Goal: Task Accomplishment & Management: Use online tool/utility

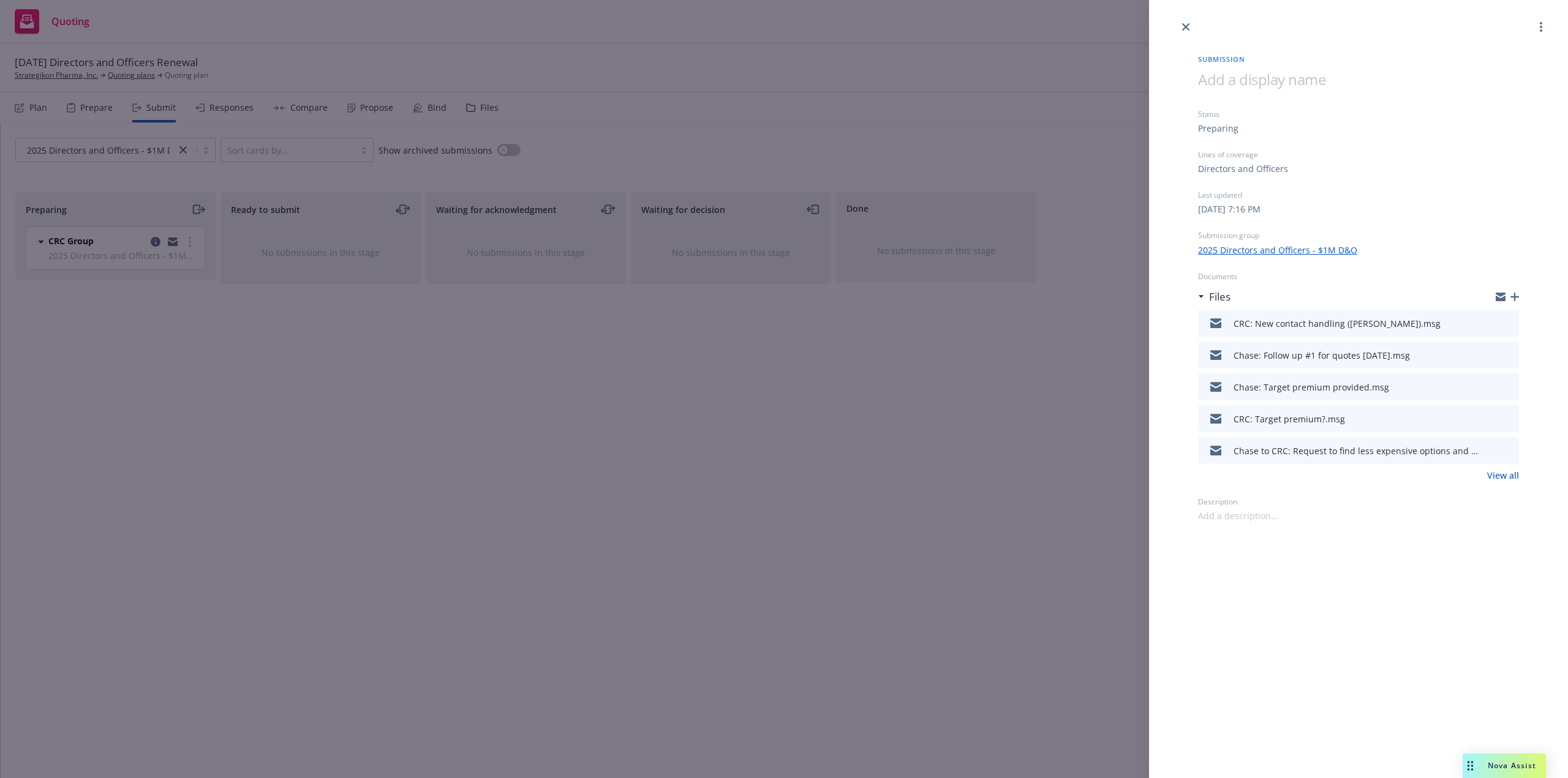
click at [1083, 80] on div "Submission Status Preparing Lines of coverage Directors and Officers Last updat…" at bounding box center [784, 389] width 1568 height 778
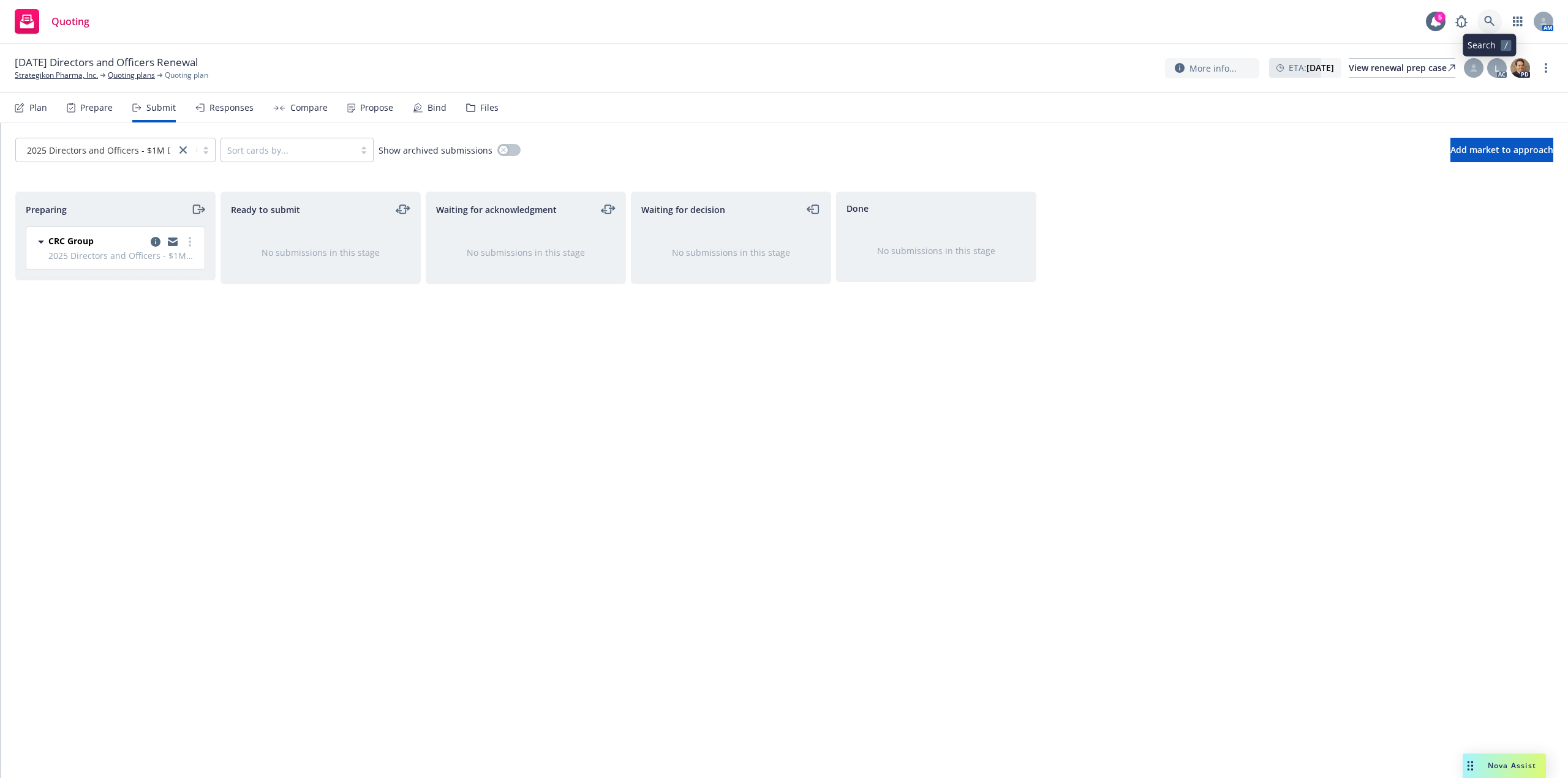
click at [1491, 18] on icon at bounding box center [1490, 21] width 11 height 11
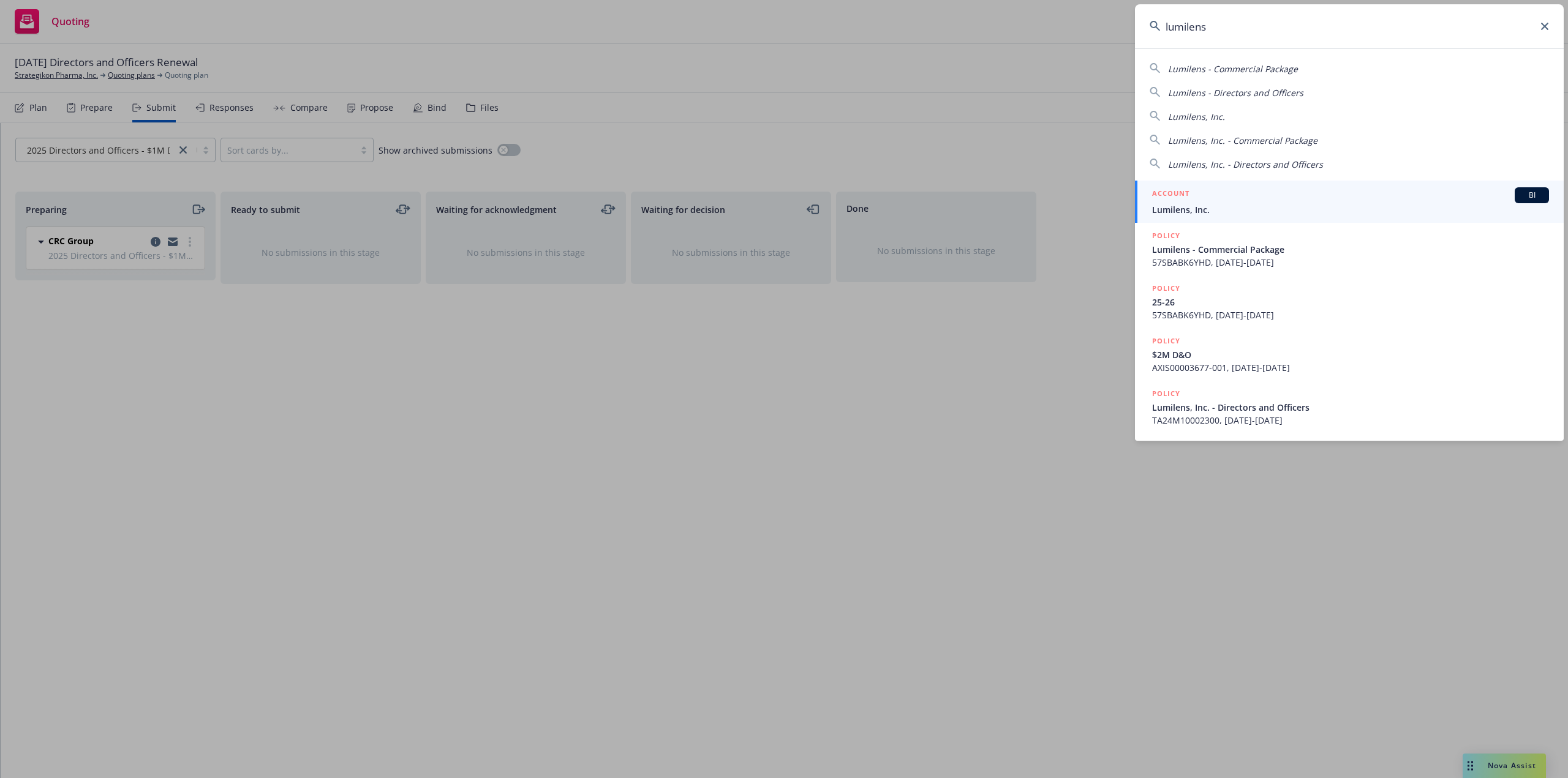
type input "lumilens"
click at [1424, 199] on div "ACCOUNT BI" at bounding box center [1351, 195] width 397 height 16
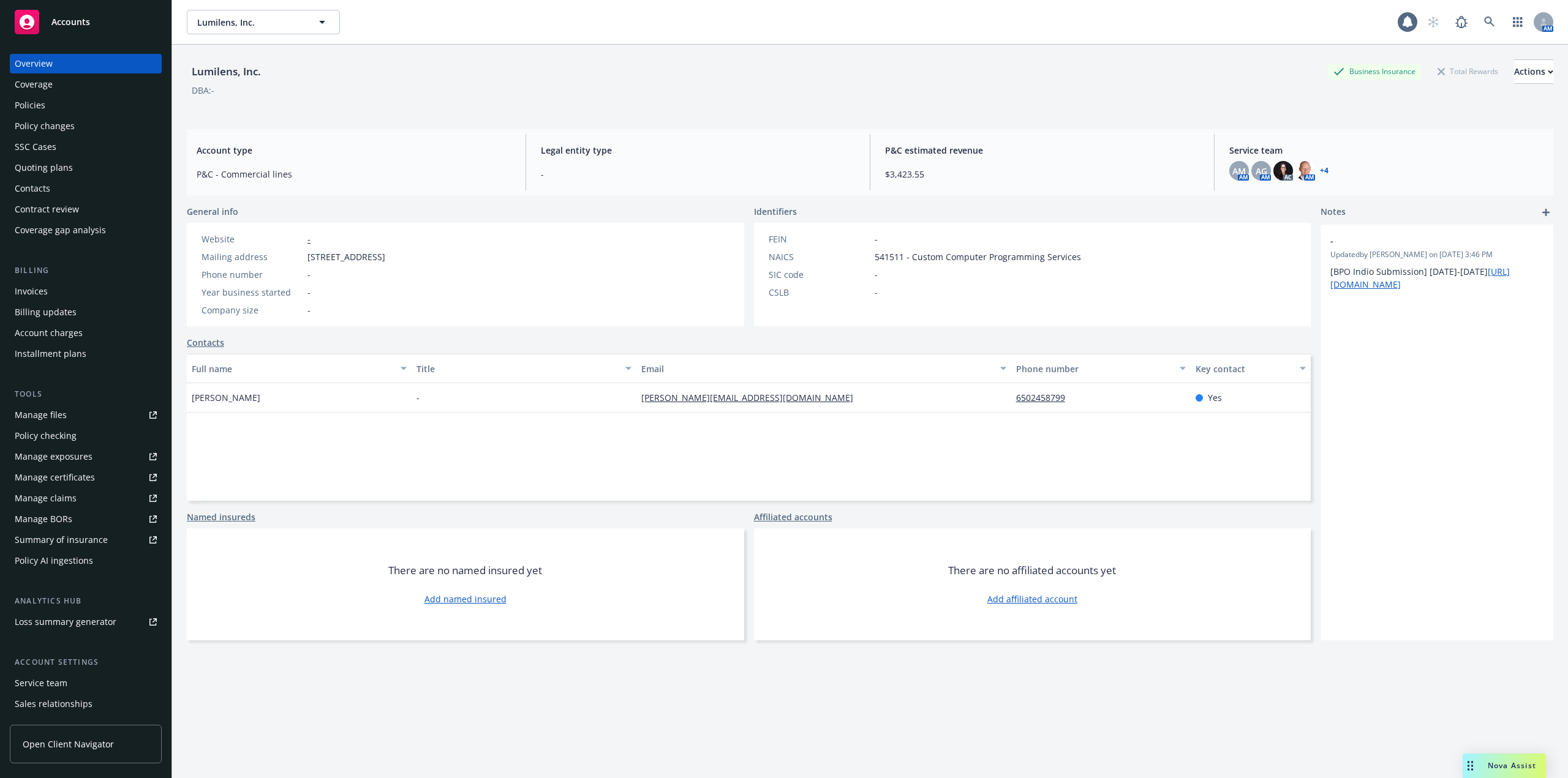
click at [56, 131] on div "Policy changes" at bounding box center [45, 126] width 60 height 20
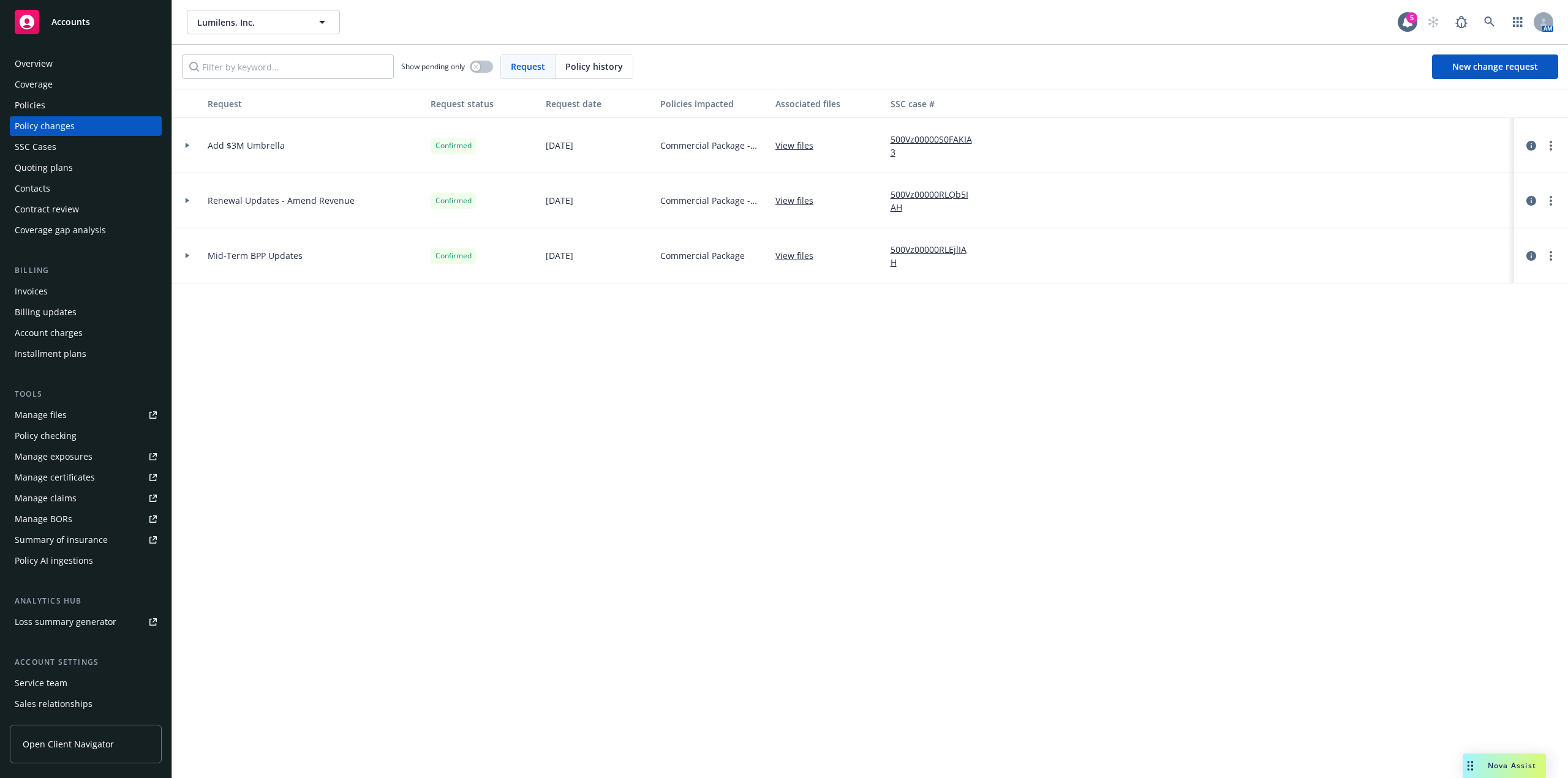
click at [179, 149] on div at bounding box center [187, 145] width 31 height 55
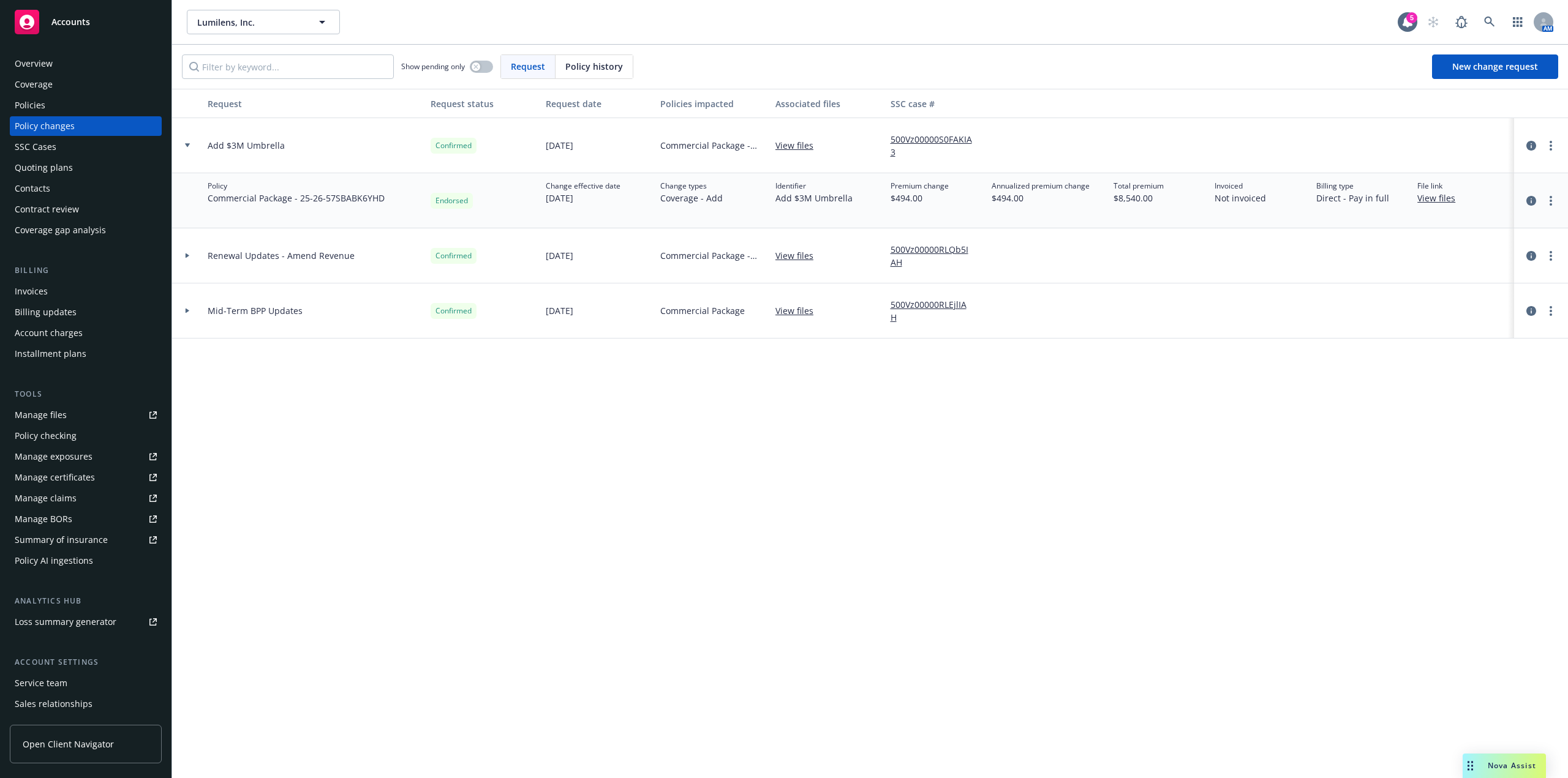
click at [198, 152] on div at bounding box center [187, 145] width 31 height 55
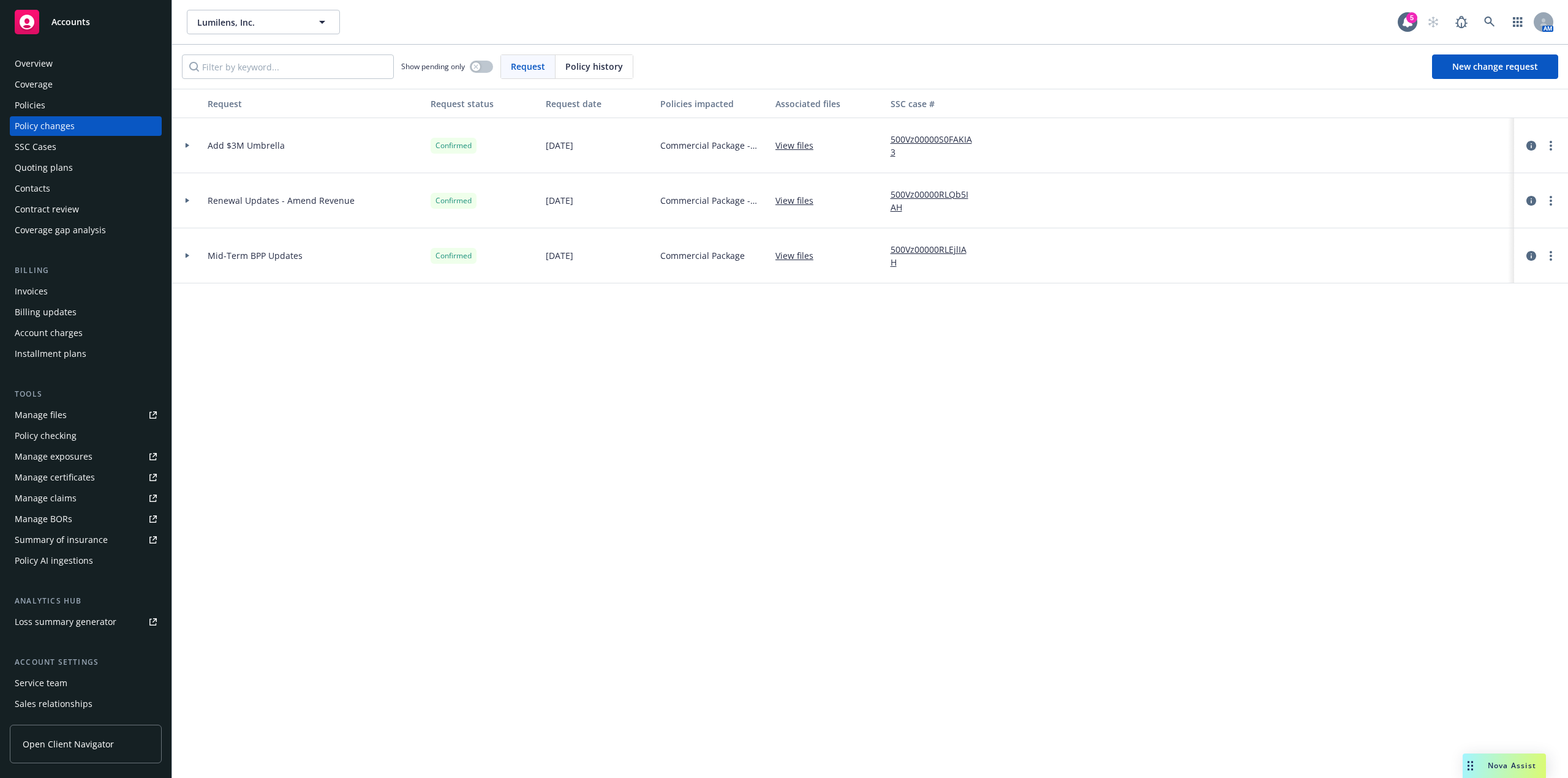
click at [121, 107] on div "Policies" at bounding box center [86, 105] width 142 height 20
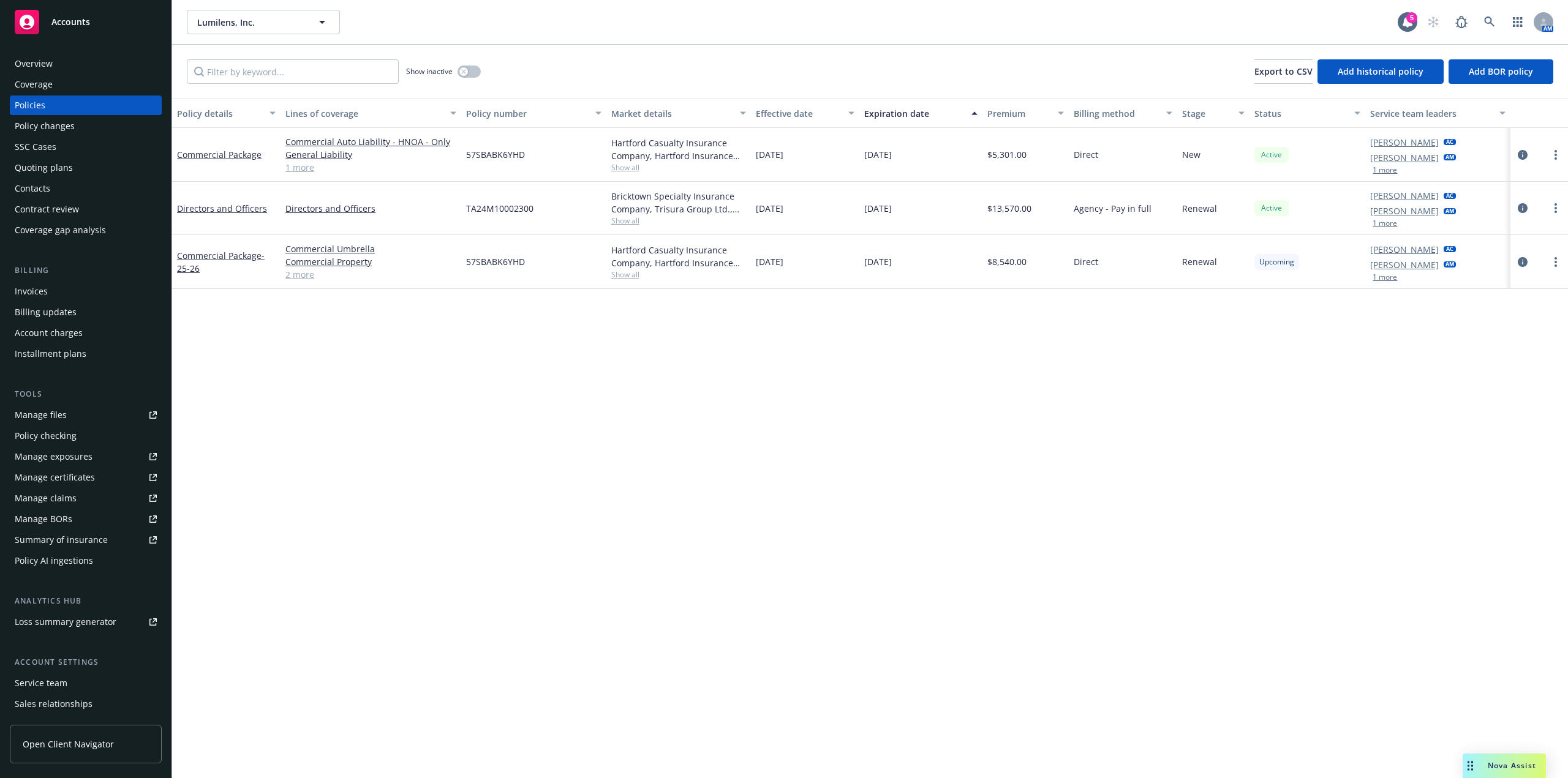
drag, startPoint x: 309, startPoint y: 280, endPoint x: 323, endPoint y: 299, distance: 23.6
click at [310, 280] on link "2 more" at bounding box center [370, 274] width 171 height 13
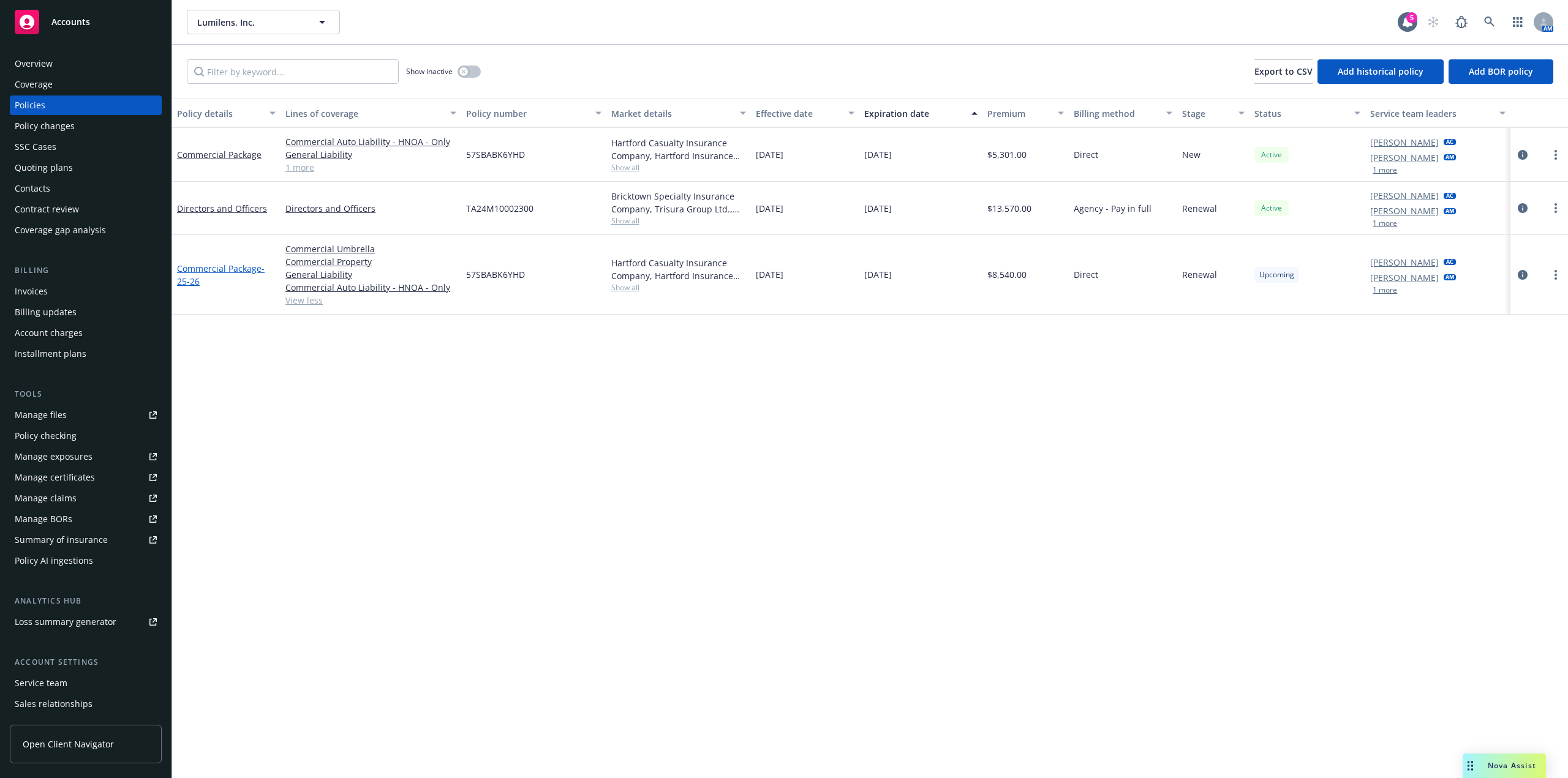
click at [237, 269] on link "Commercial Package - 25-26" at bounding box center [221, 275] width 88 height 25
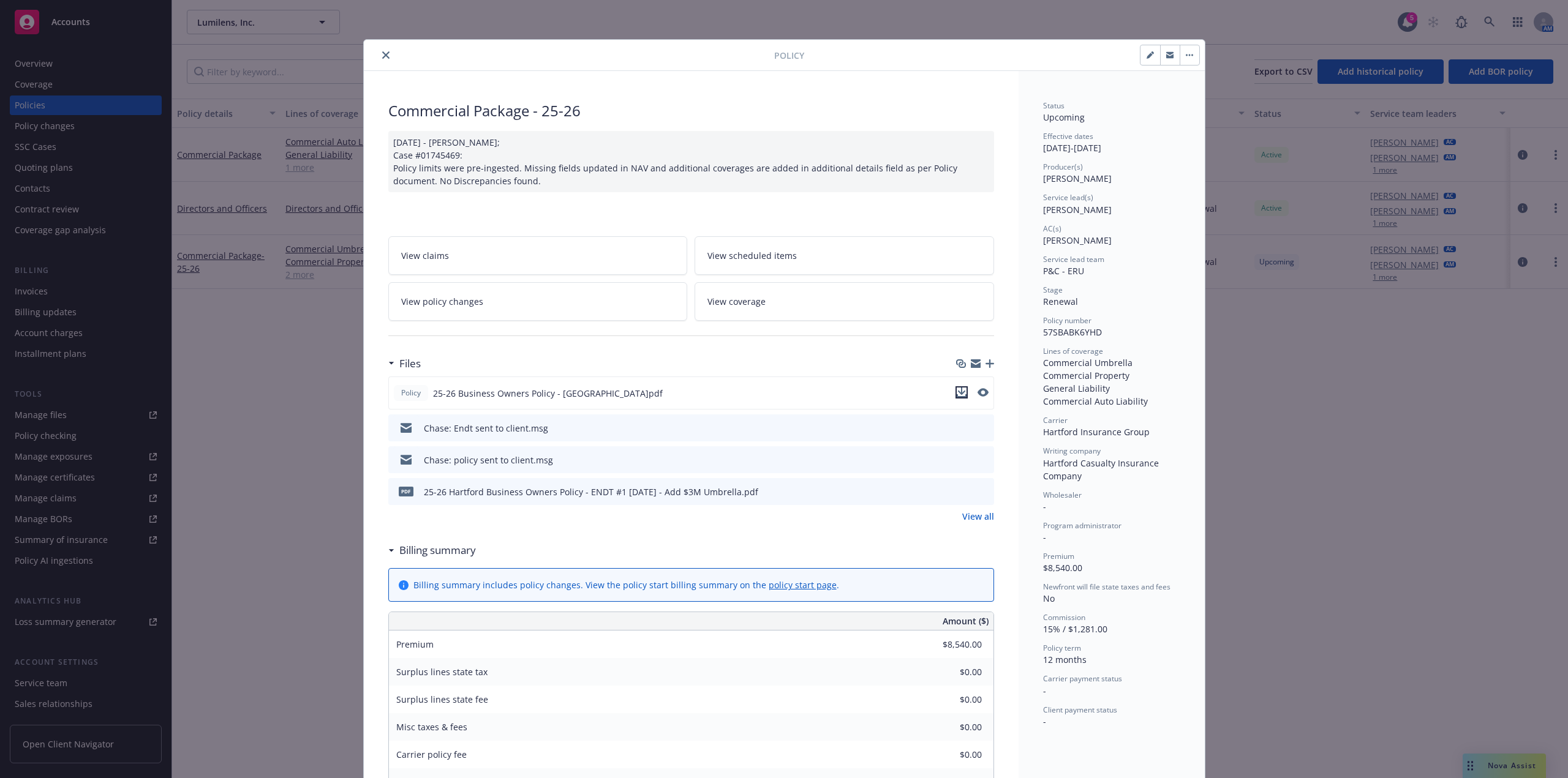
click at [959, 394] on icon "download file" at bounding box center [962, 392] width 10 height 10
click at [958, 493] on icon "download file" at bounding box center [962, 490] width 10 height 10
drag, startPoint x: 382, startPoint y: 57, endPoint x: 422, endPoint y: 74, distance: 43.5
click at [382, 57] on icon "close" at bounding box center [386, 55] width 8 height 8
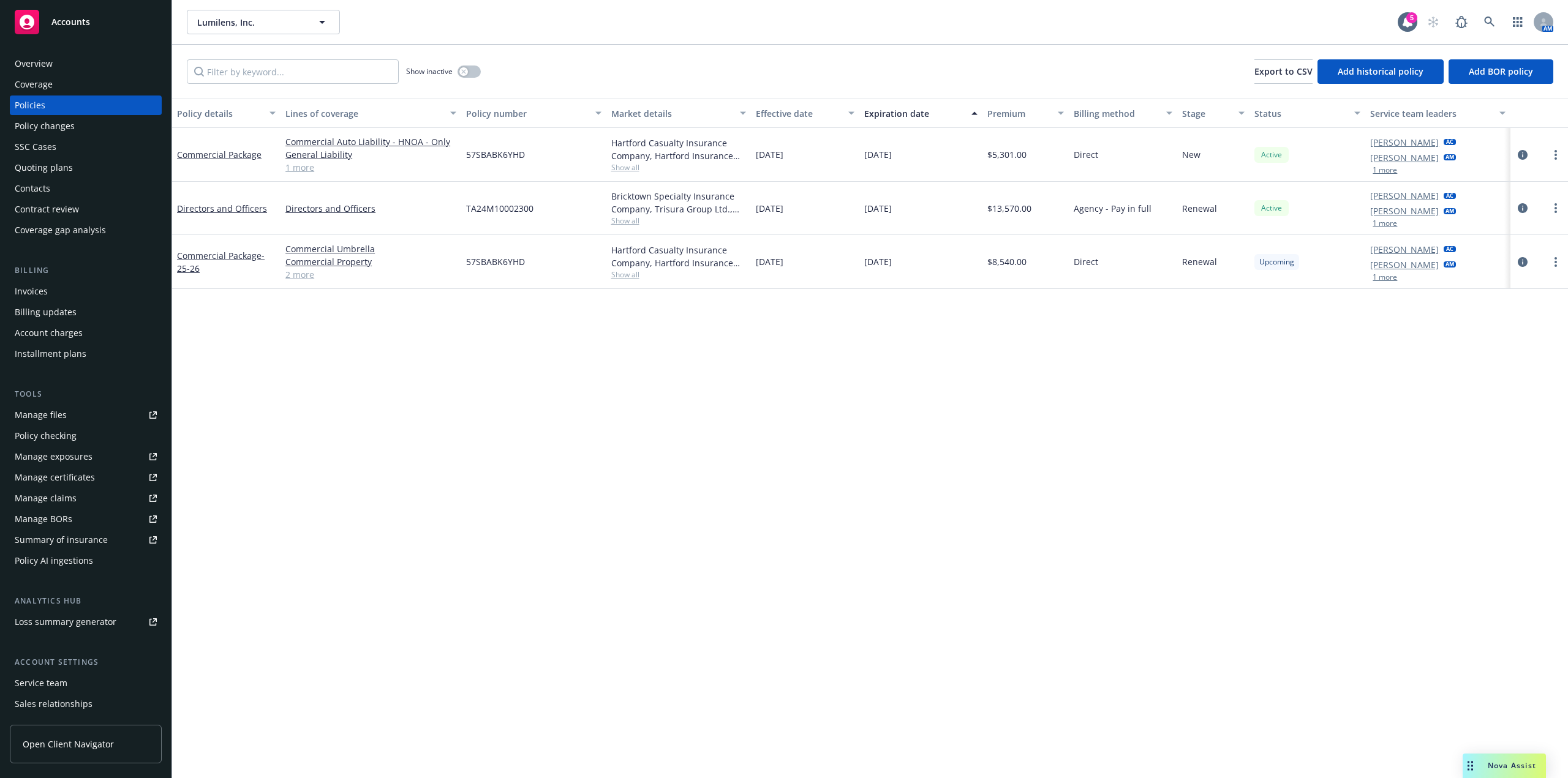
drag, startPoint x: 809, startPoint y: 205, endPoint x: 760, endPoint y: 201, distance: 49.2
click at [762, 198] on div "[DATE]" at bounding box center [805, 208] width 108 height 53
click at [774, 253] on div "[DATE]" at bounding box center [805, 262] width 108 height 54
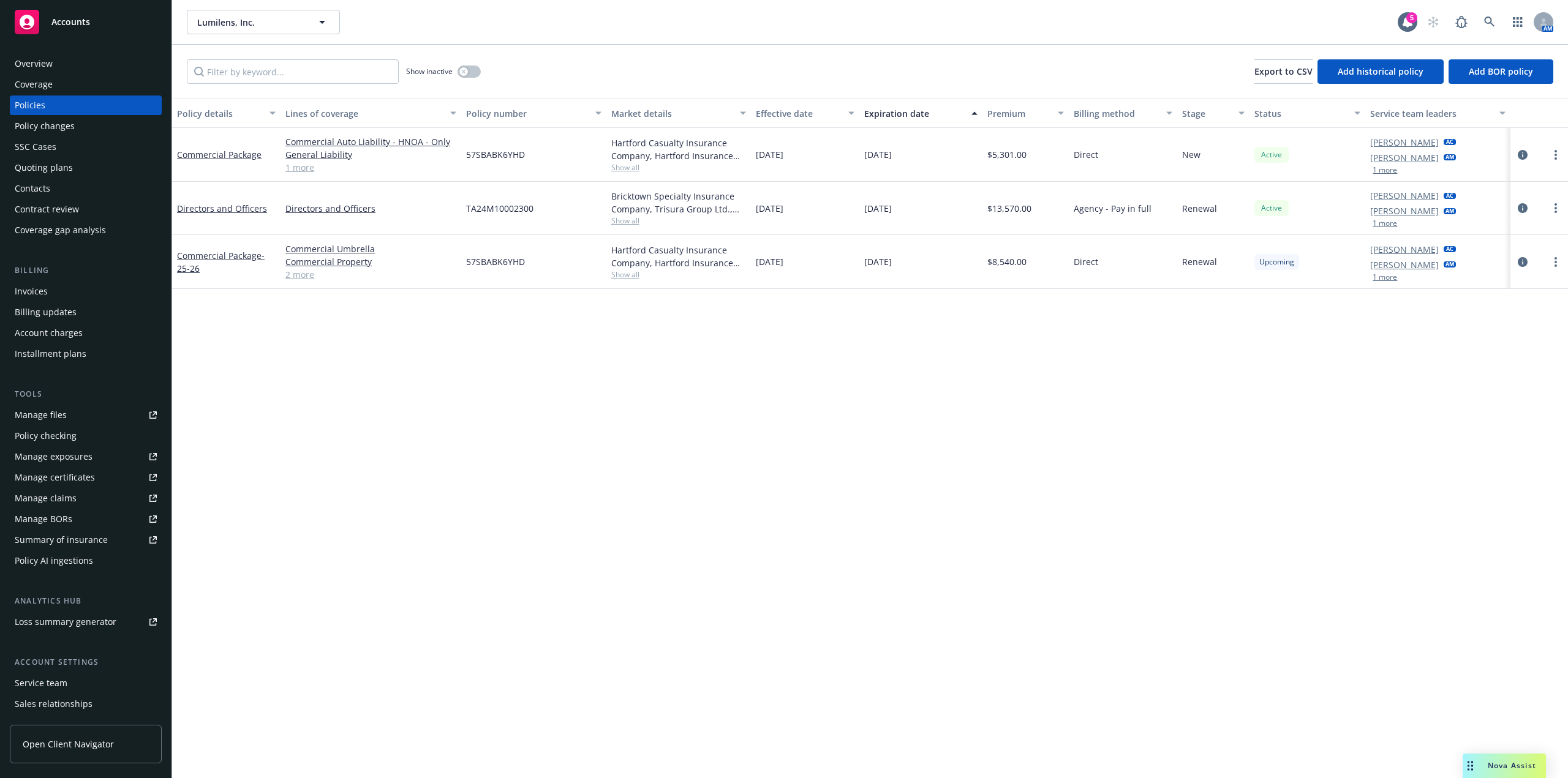
drag, startPoint x: 1236, startPoint y: 436, endPoint x: 1240, endPoint y: 425, distance: 11.7
click at [1236, 436] on div "Policy details Lines of coverage Policy number Market details Effective date Ex…" at bounding box center [870, 438] width 1396 height 680
click at [1230, 491] on div "Policy details Lines of coverage Policy number Market details Effective date Ex…" at bounding box center [870, 438] width 1396 height 680
click at [246, 22] on span "Lumilens, Inc." at bounding box center [250, 22] width 106 height 13
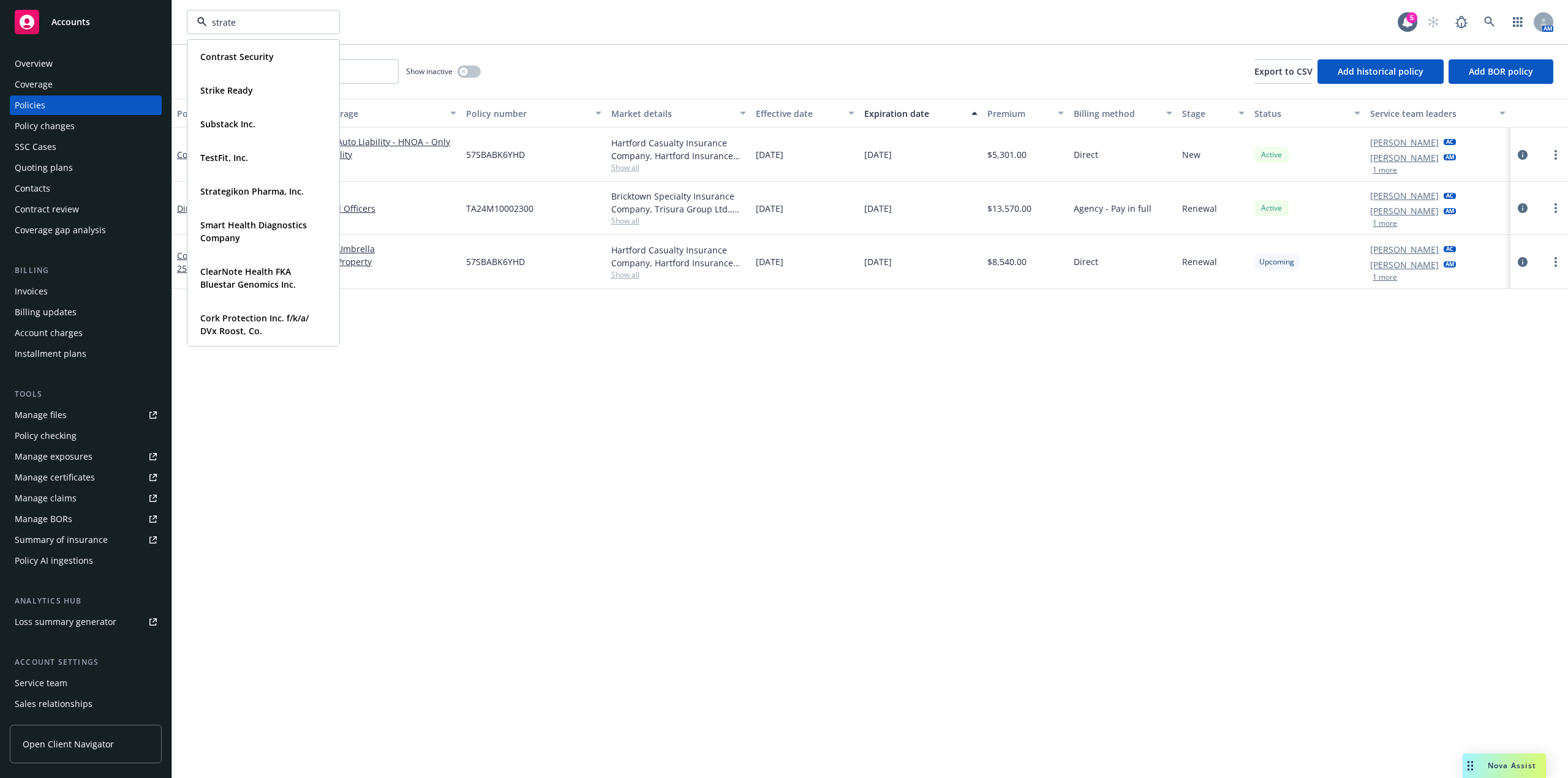
type input "strateg"
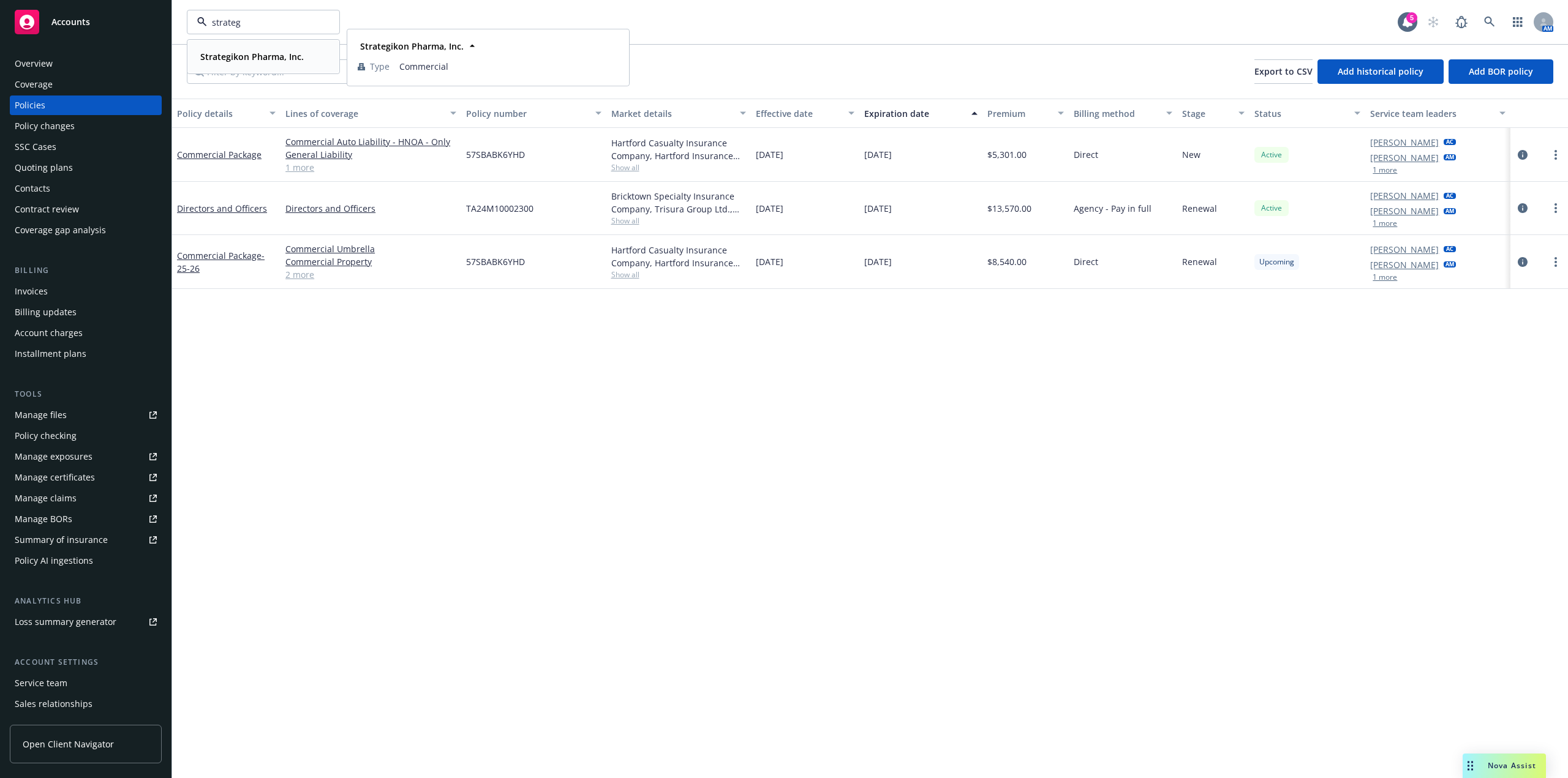
click at [244, 48] on div "Strategikon Pharma, Inc." at bounding box center [251, 57] width 111 height 18
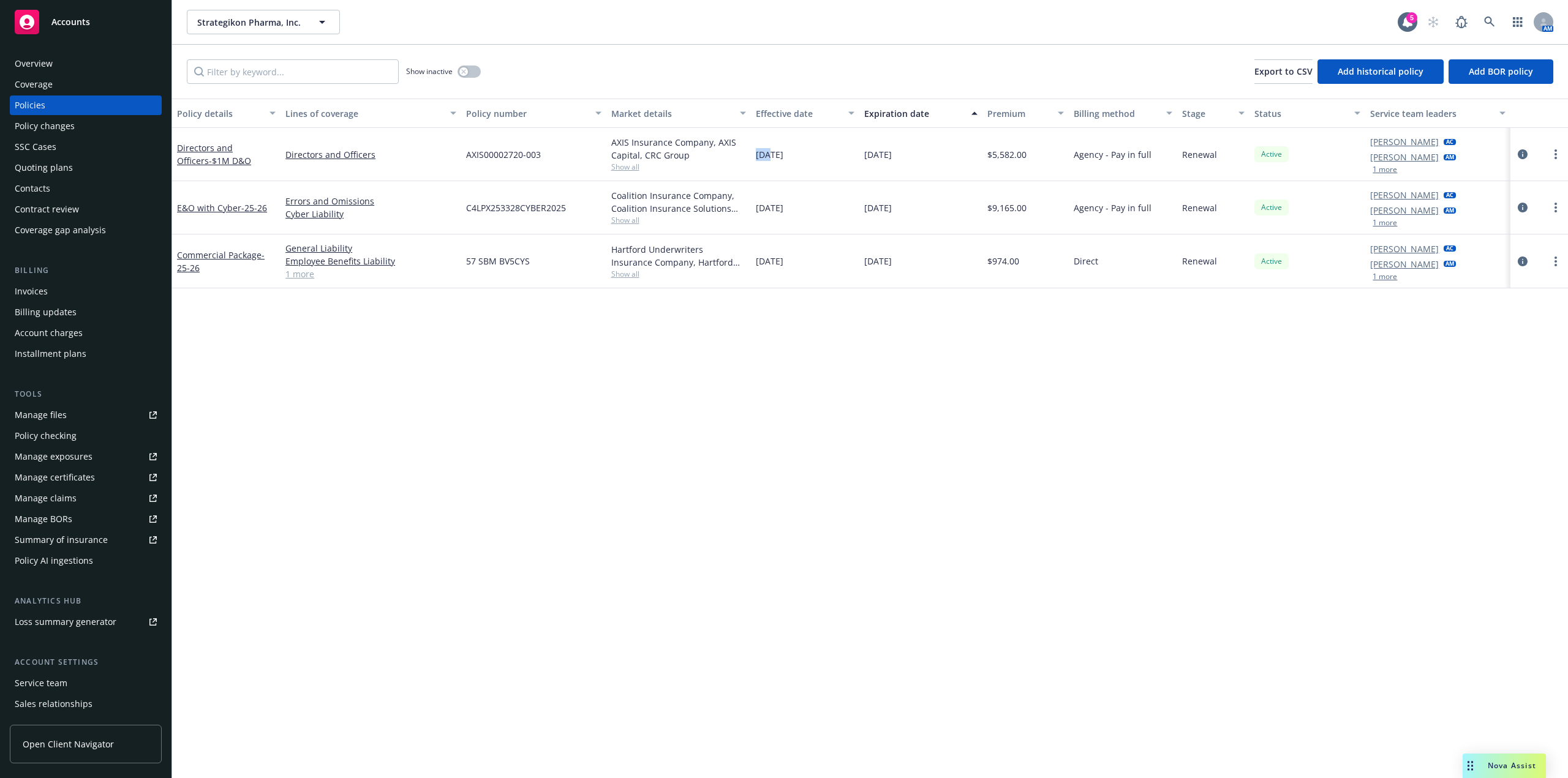
drag, startPoint x: 757, startPoint y: 158, endPoint x: 820, endPoint y: 156, distance: 63.0
click at [818, 156] on div "[DATE]" at bounding box center [805, 154] width 108 height 53
click at [123, 418] on link "Manage files" at bounding box center [86, 415] width 152 height 20
click at [221, 259] on link "Commercial Package - 25-26" at bounding box center [221, 261] width 88 height 25
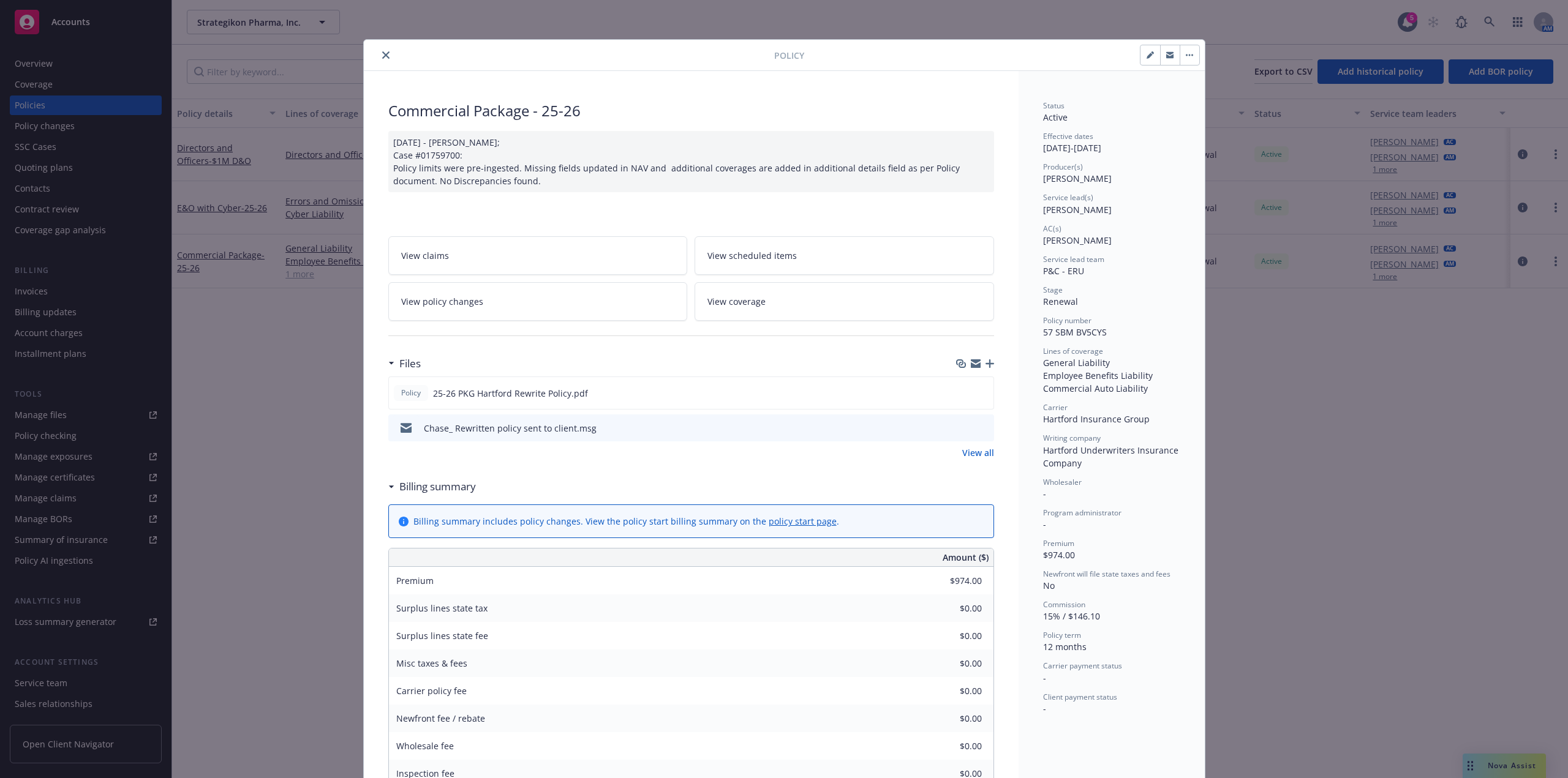
click at [382, 56] on icon "close" at bounding box center [386, 55] width 8 height 8
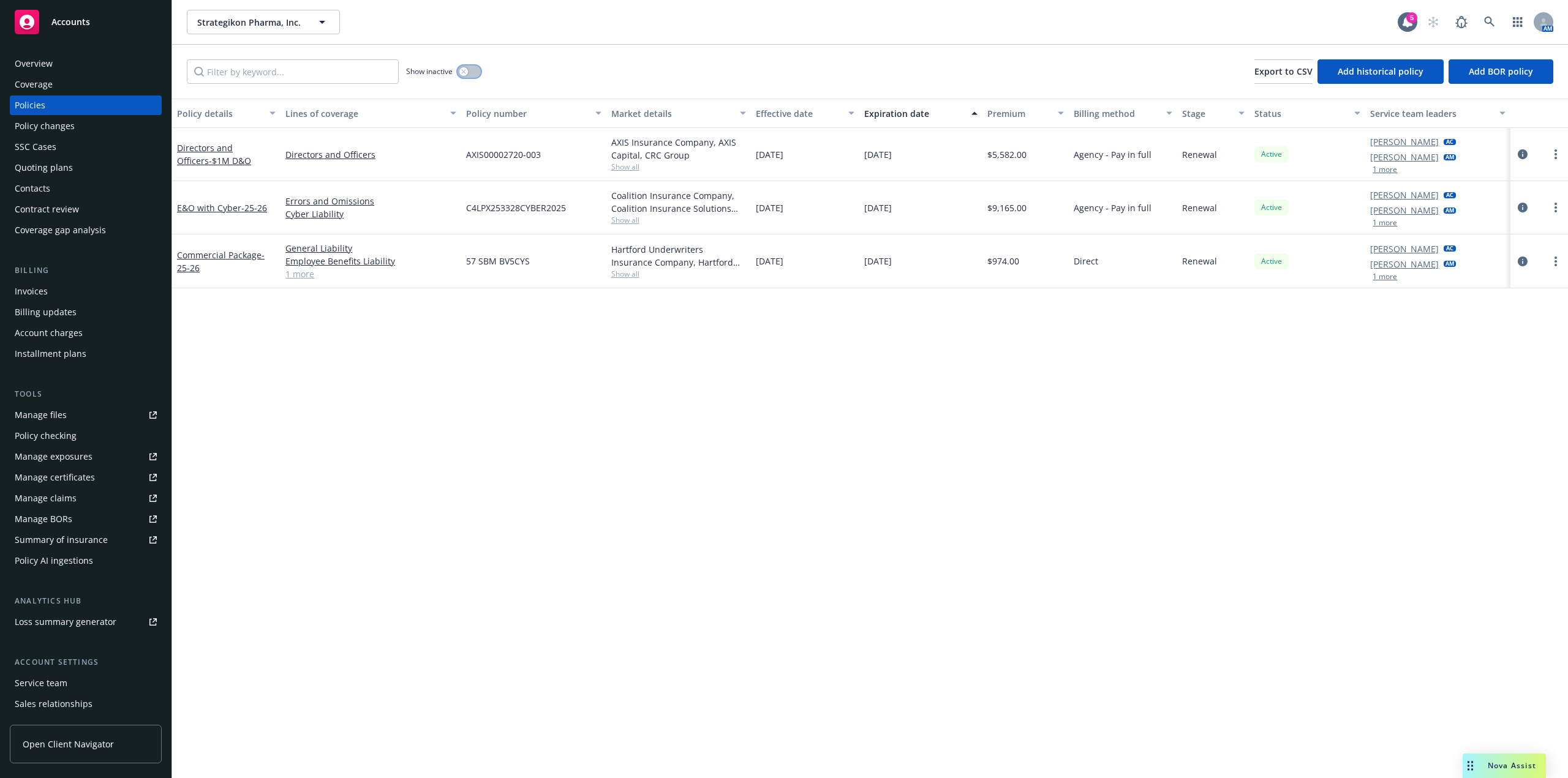
click at [468, 71] on div "button" at bounding box center [464, 71] width 8 height 8
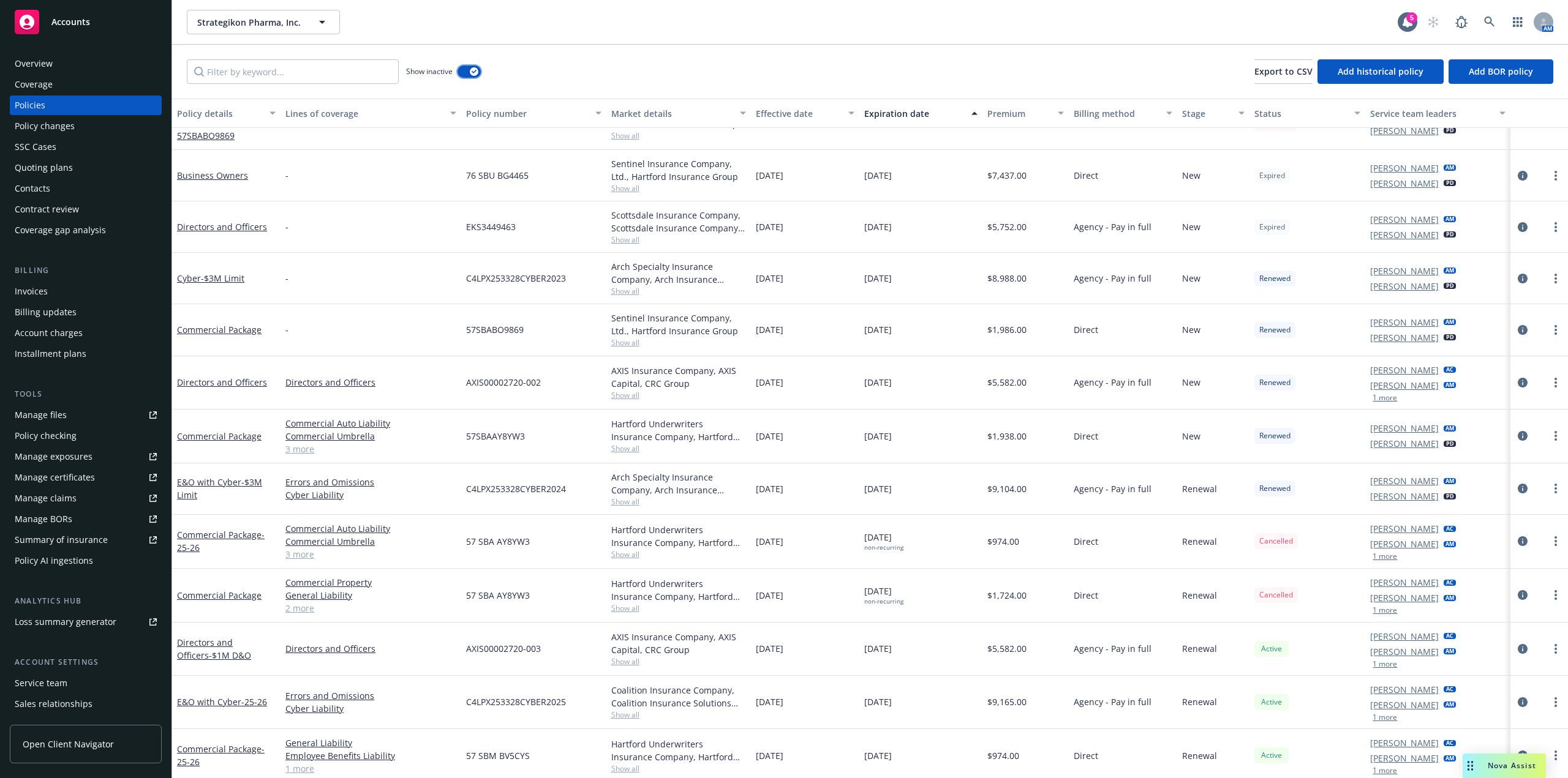
scroll to position [37, 0]
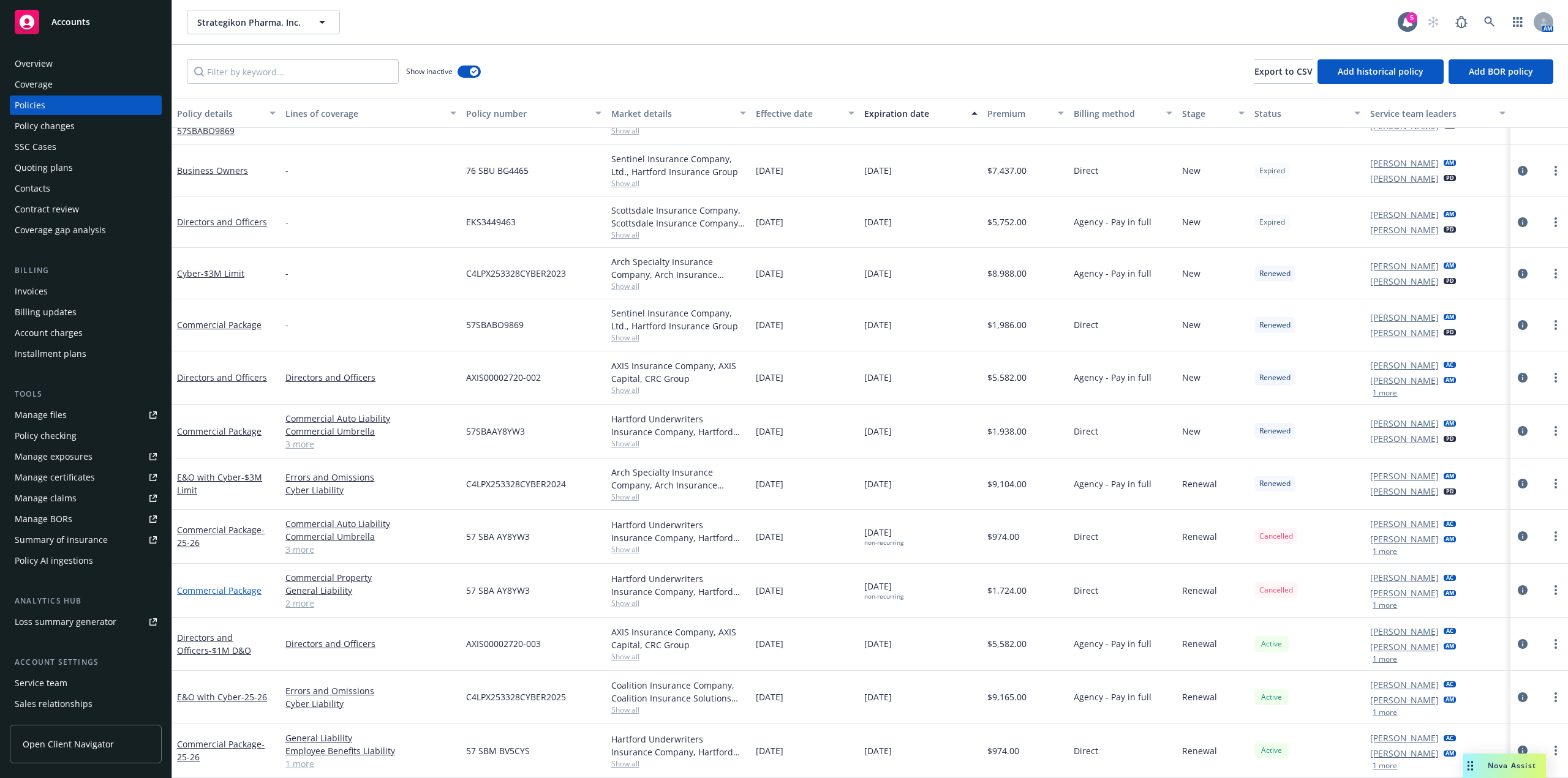
click at [251, 589] on link "Commercial Package" at bounding box center [219, 590] width 85 height 11
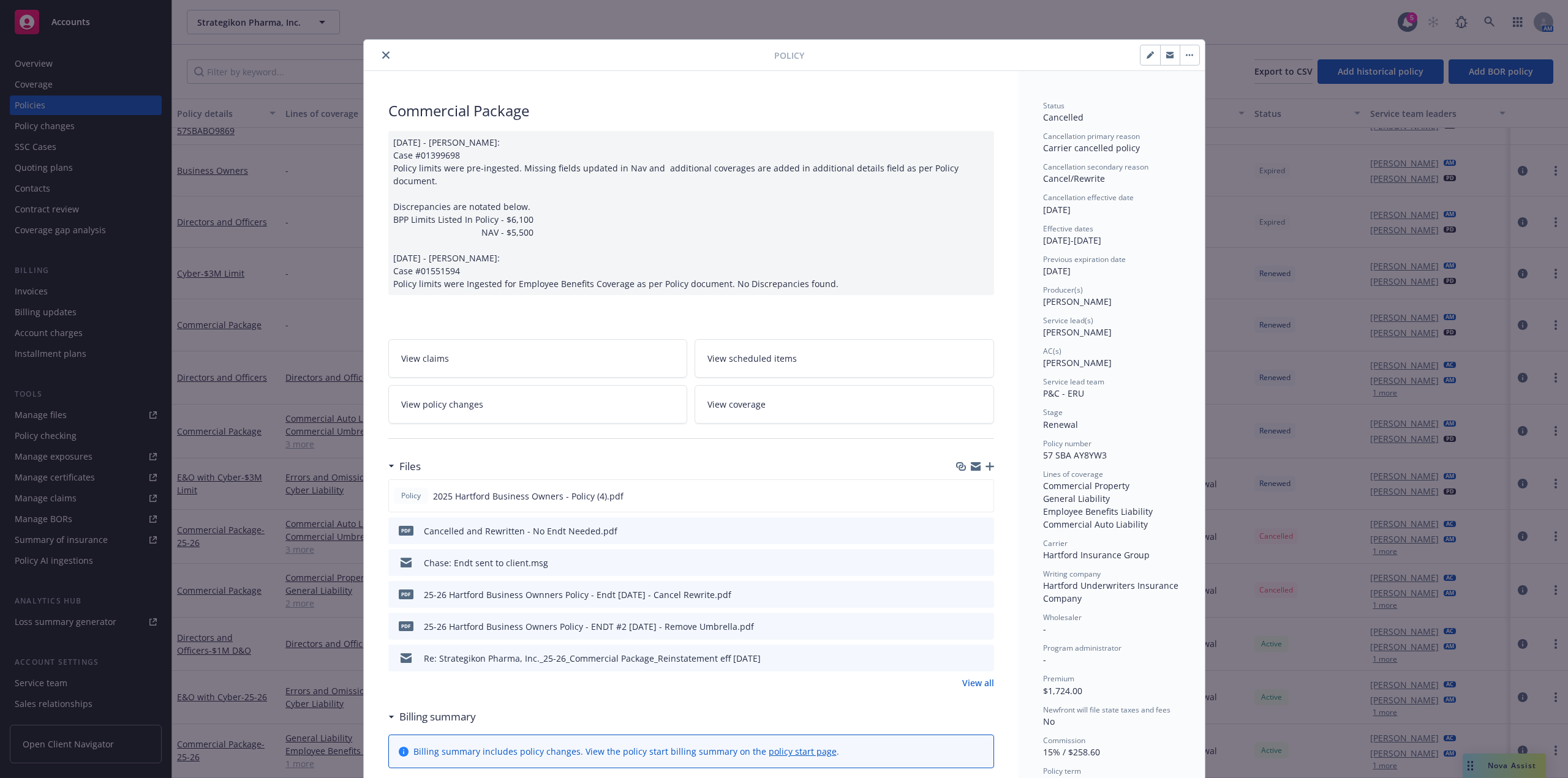
click at [987, 463] on icon "button" at bounding box center [989, 466] width 8 height 8
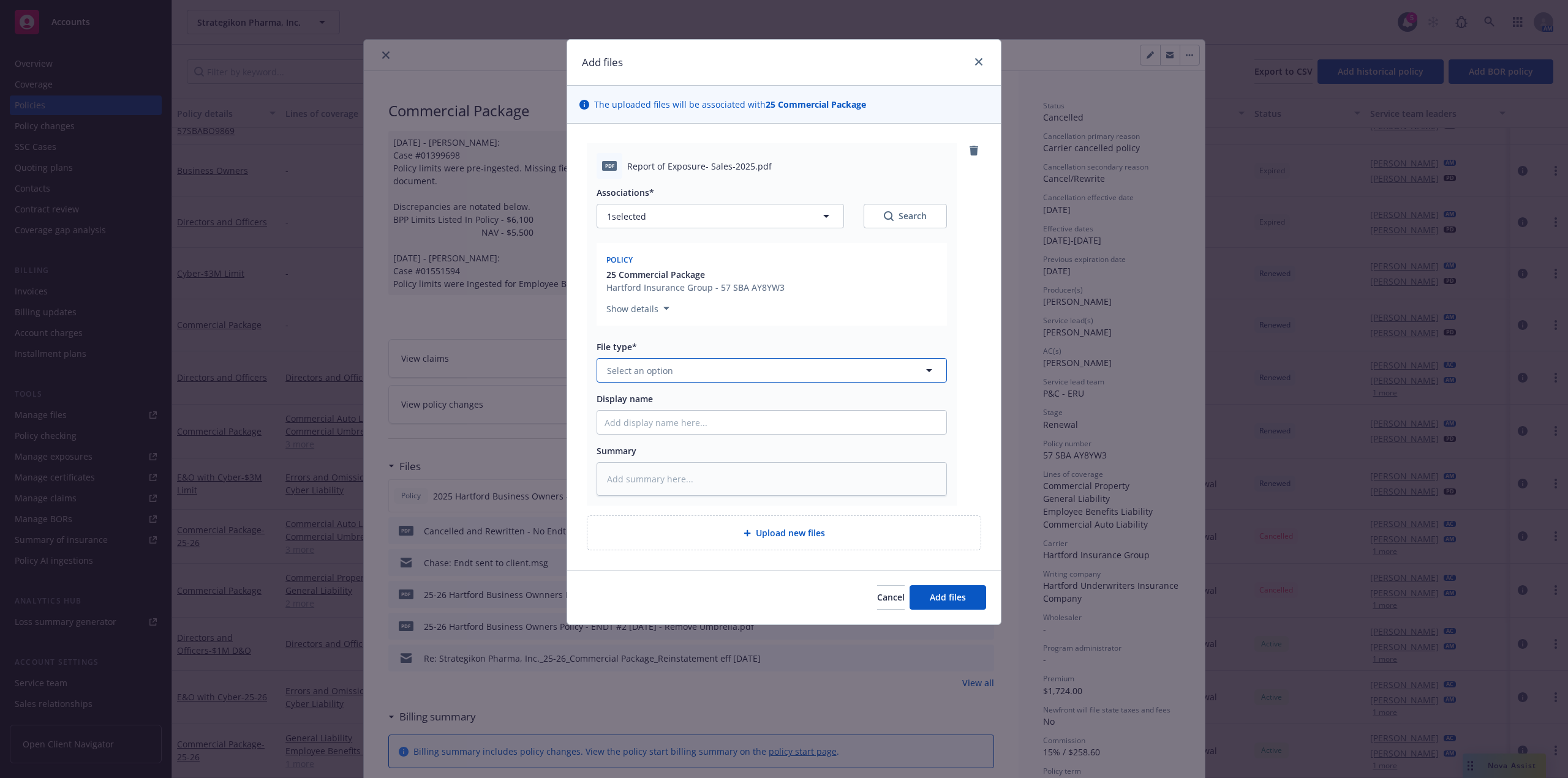
click at [681, 360] on button "Select an option" at bounding box center [772, 370] width 350 height 25
type input "audit"
click at [698, 470] on div "Audit Request Form" at bounding box center [772, 469] width 334 height 18
click at [959, 596] on span "Add files" at bounding box center [948, 597] width 36 height 11
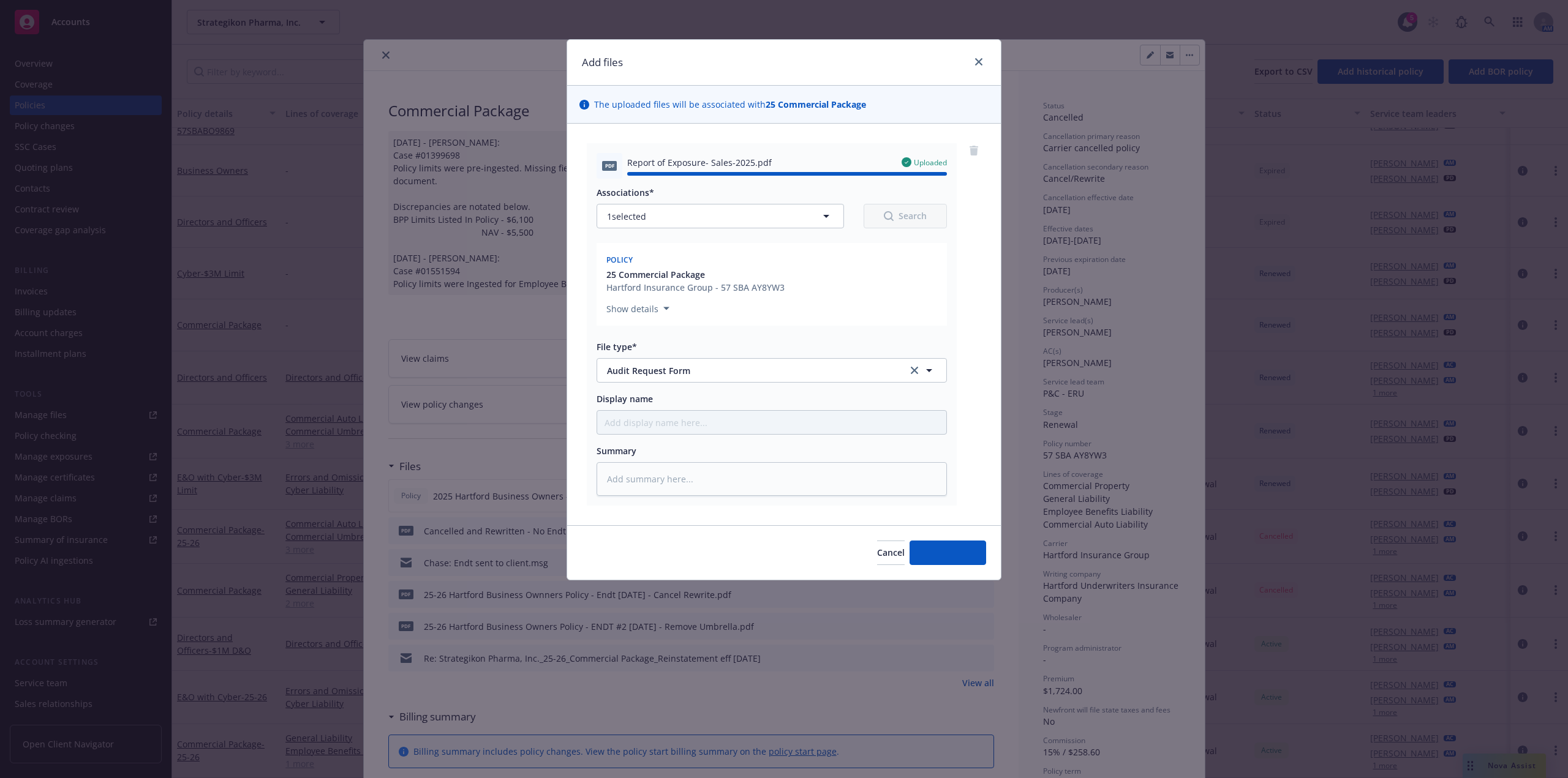
type textarea "x"
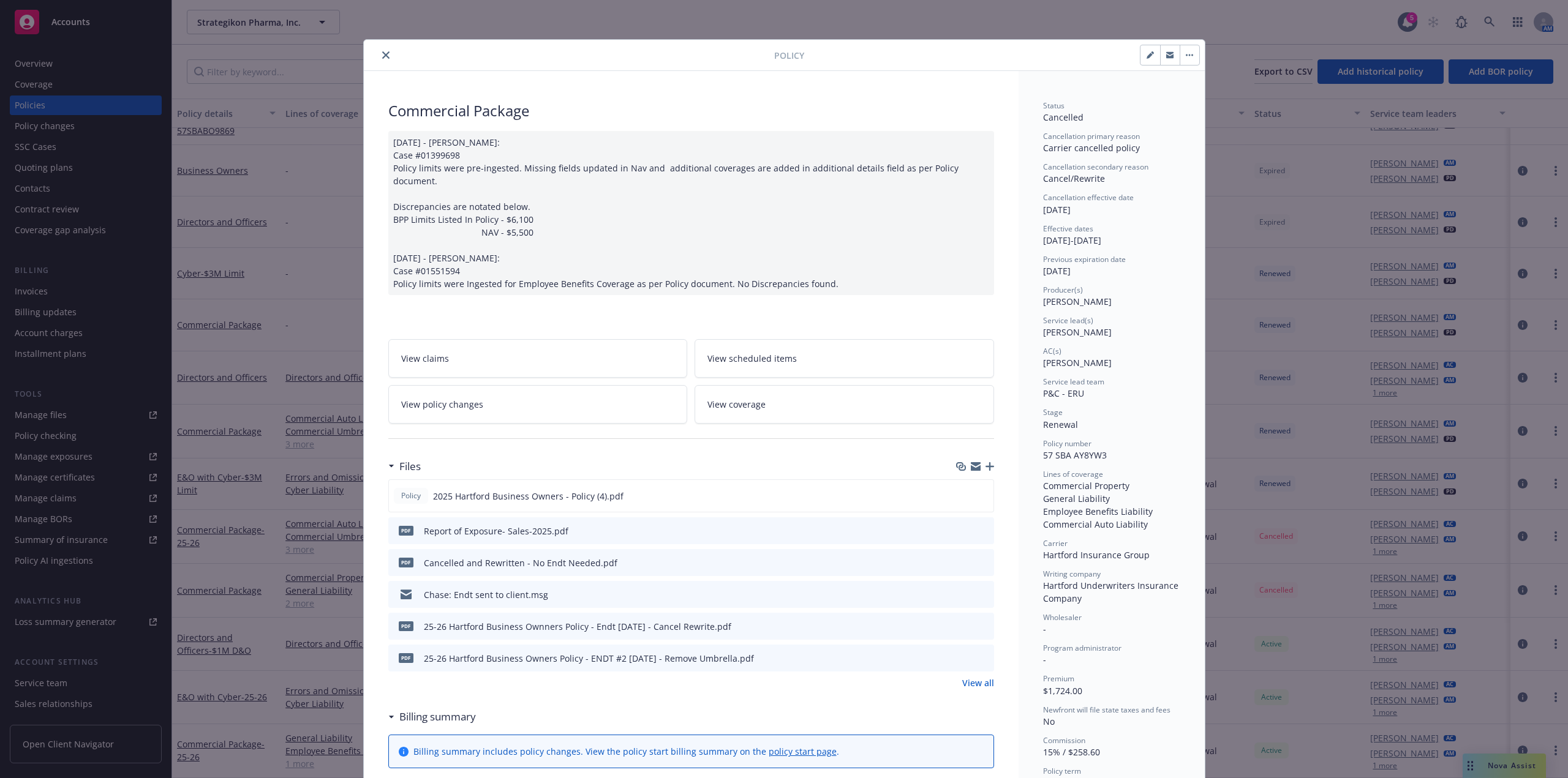
drag, startPoint x: 382, startPoint y: 53, endPoint x: 317, endPoint y: 1, distance: 83.2
click at [382, 53] on icon "close" at bounding box center [386, 55] width 8 height 8
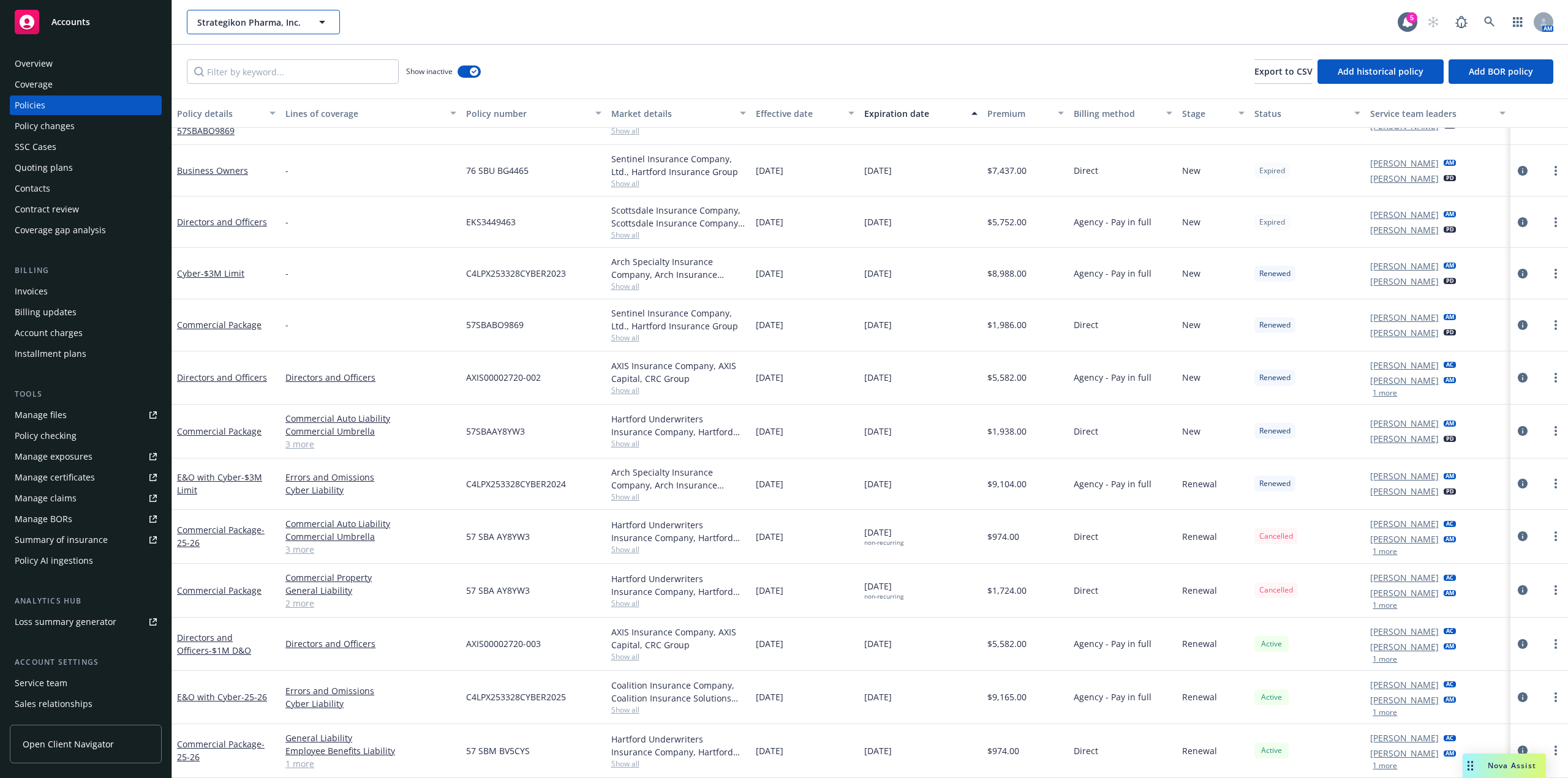
click at [271, 18] on span "Strategikon Pharma, Inc." at bounding box center [250, 22] width 106 height 13
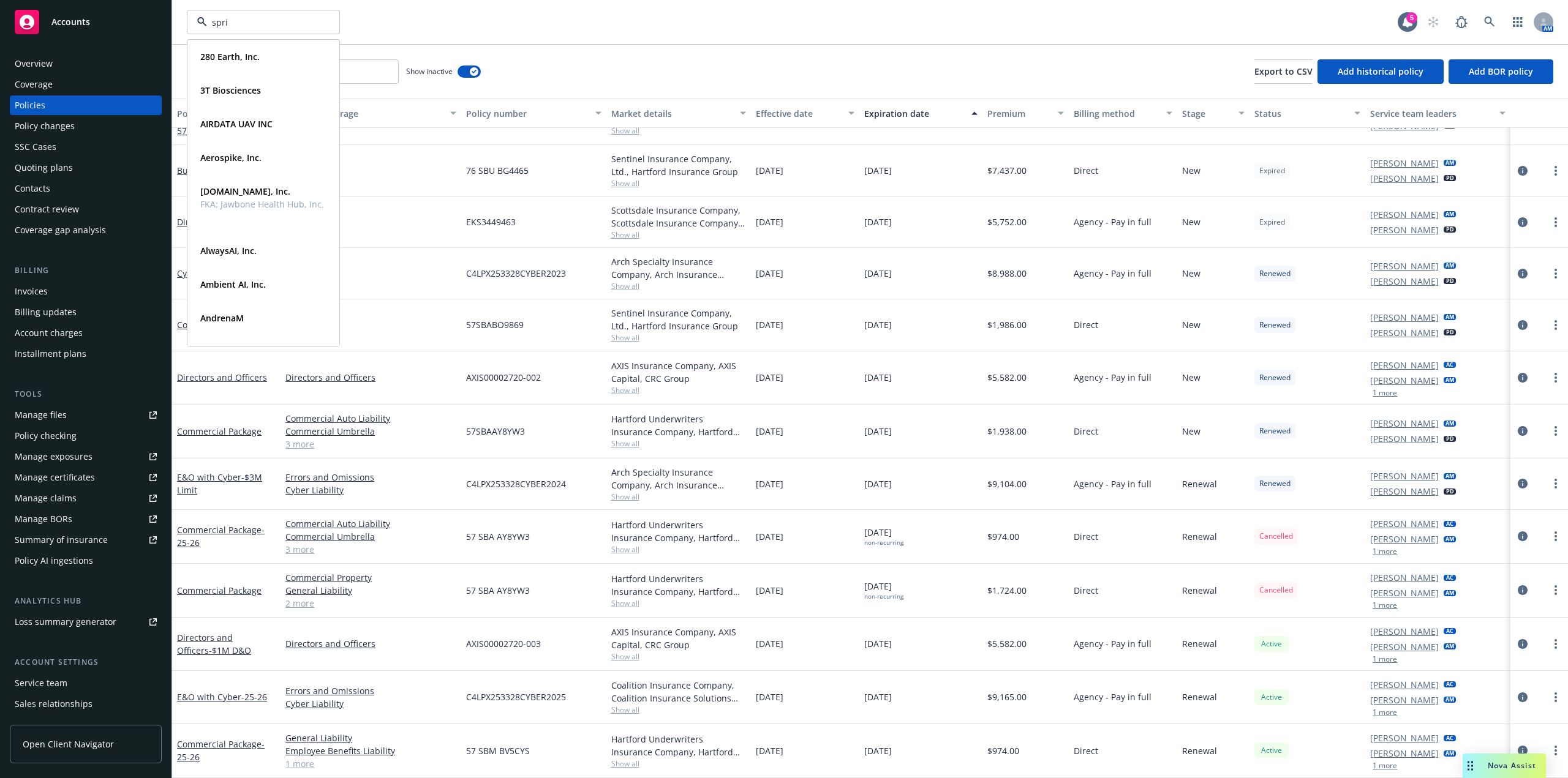
type input "sprig"
click at [269, 57] on strong "Sprig Technologies" at bounding box center [240, 56] width 79 height 11
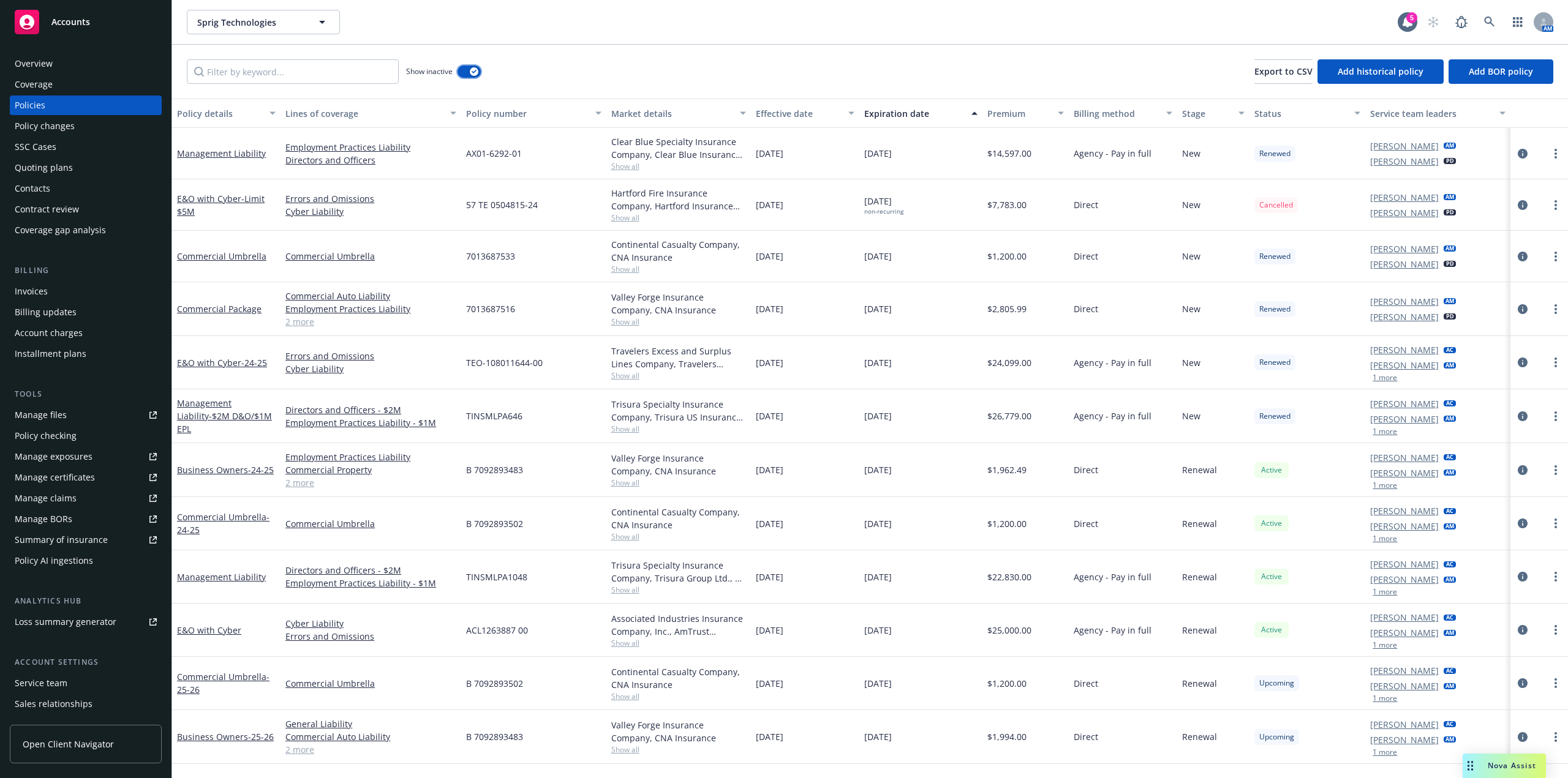
click at [463, 75] on button "button" at bounding box center [469, 71] width 23 height 12
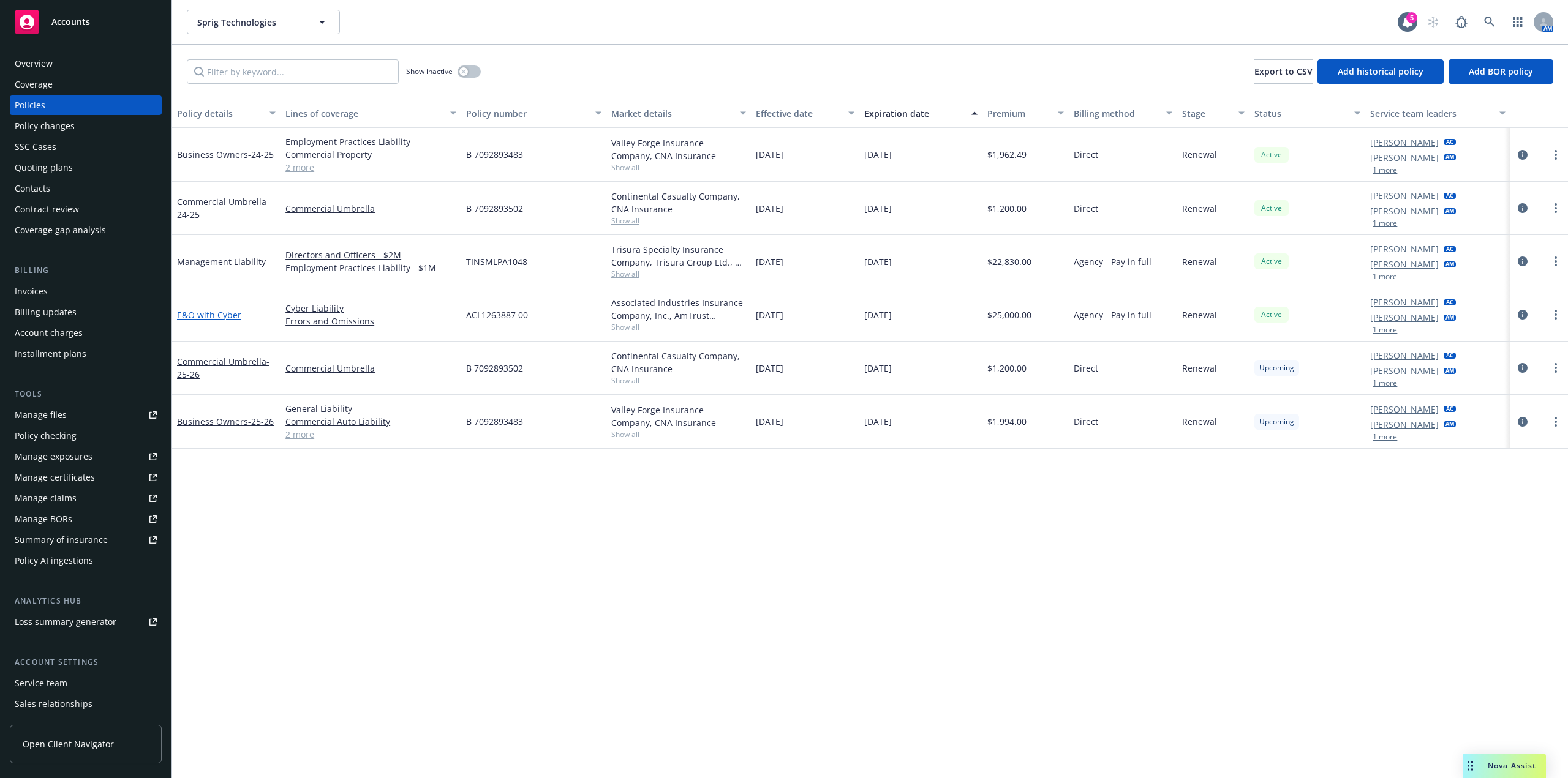
click at [215, 317] on link "E&O with Cyber" at bounding box center [210, 315] width 65 height 11
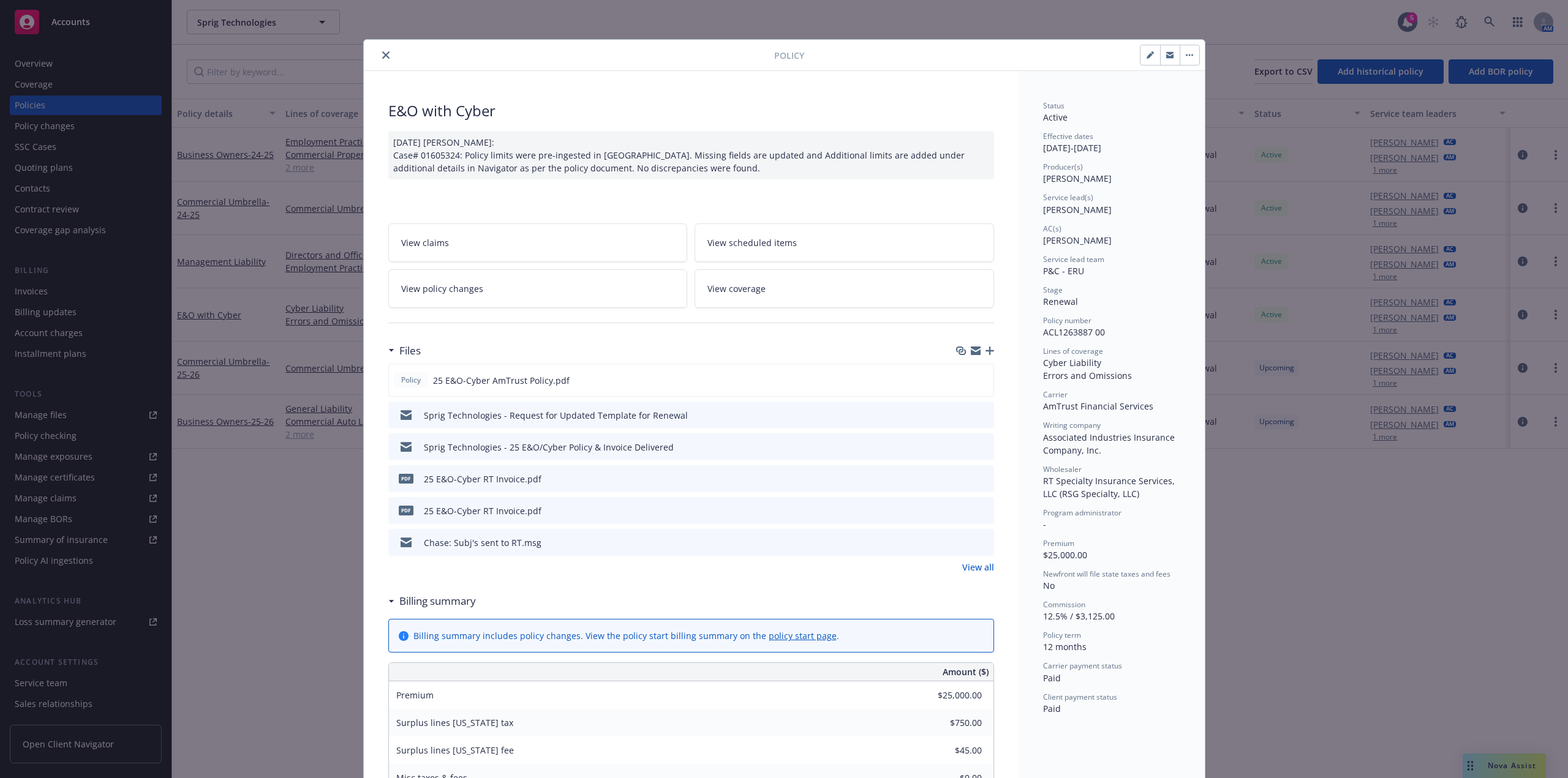
drag, startPoint x: 1398, startPoint y: 638, endPoint x: 1418, endPoint y: 653, distance: 25.0
click at [1398, 638] on div "Policy E&O with Cyber [DATE] [PERSON_NAME]: Case# 01605324: Policy limits were …" at bounding box center [784, 389] width 1568 height 778
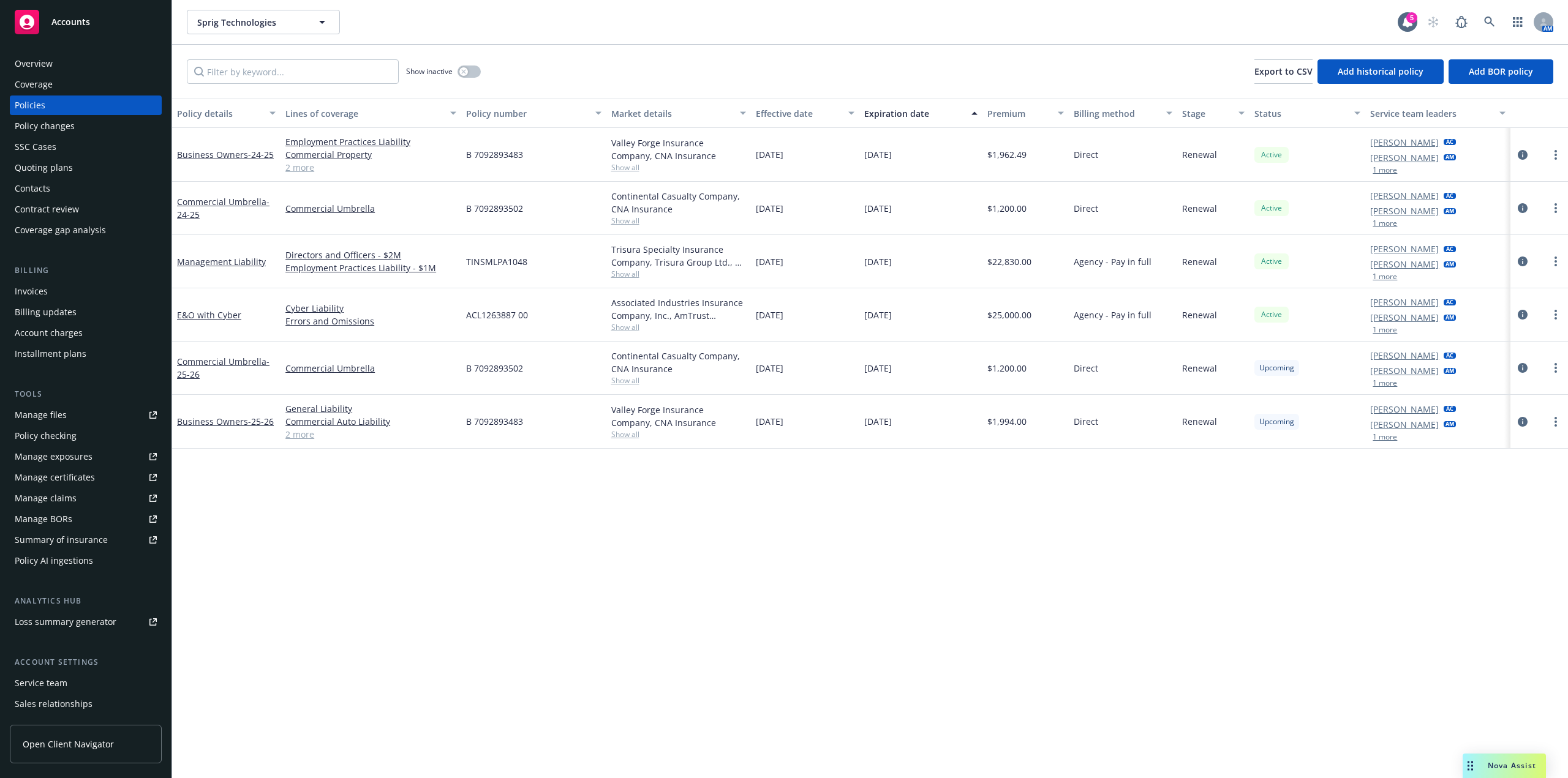
click at [1470, 764] on icon "Drag to move" at bounding box center [1470, 766] width 5 height 10
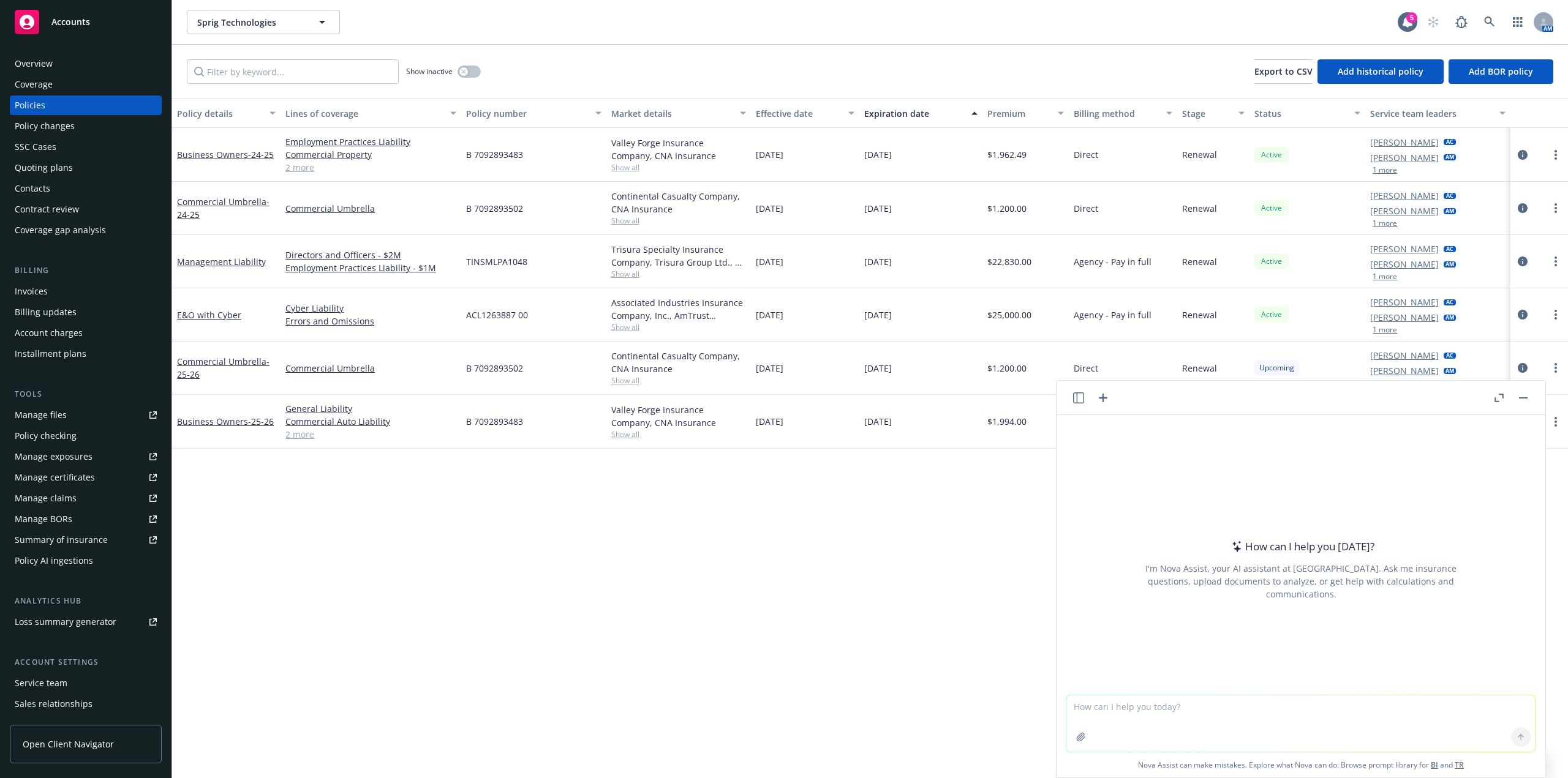
click at [1376, 716] on textarea at bounding box center [1301, 723] width 470 height 56
type textarea "Are any coverage changes needed when a client is going through HIPAA compliance"
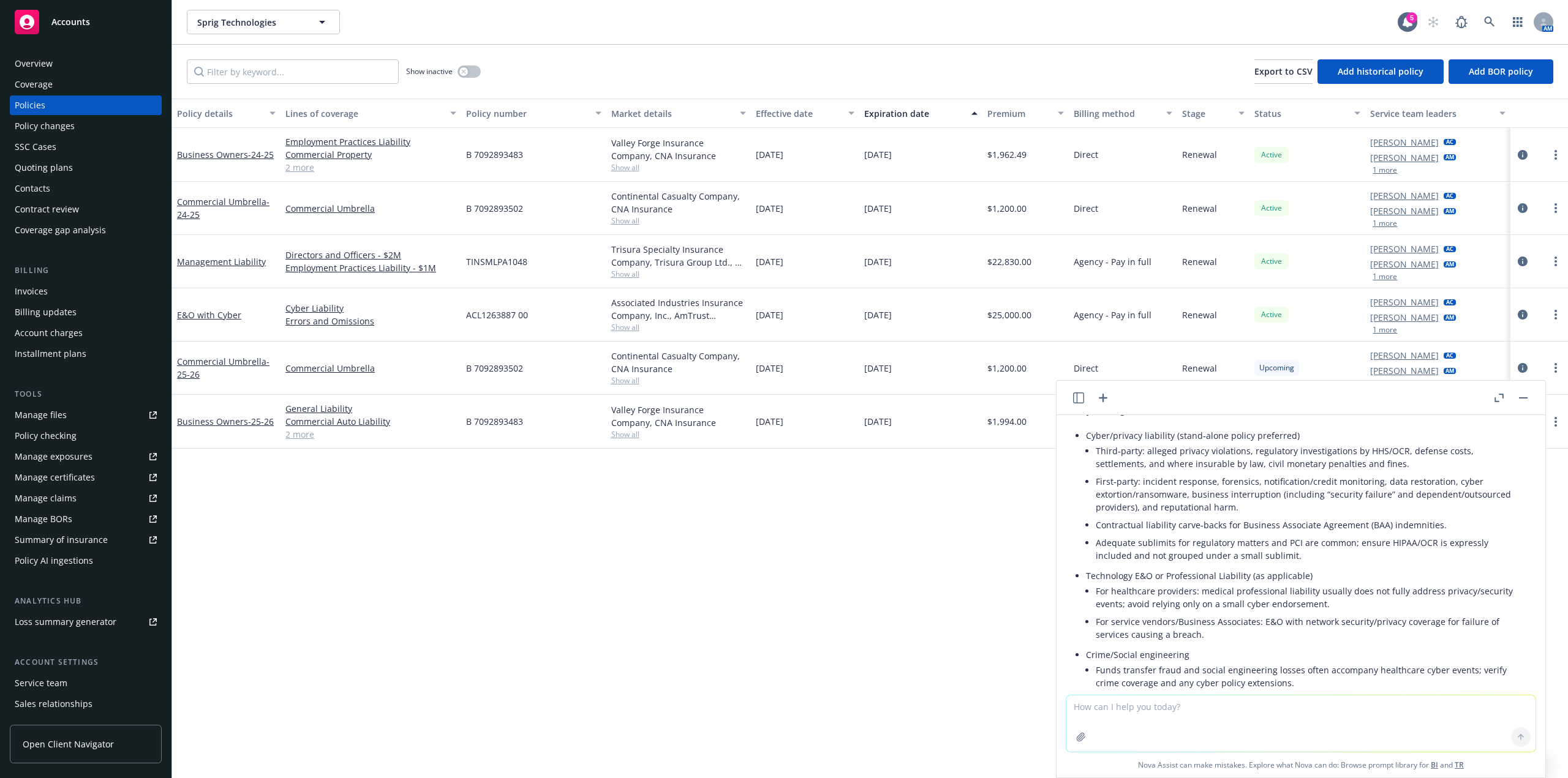
scroll to position [83, 0]
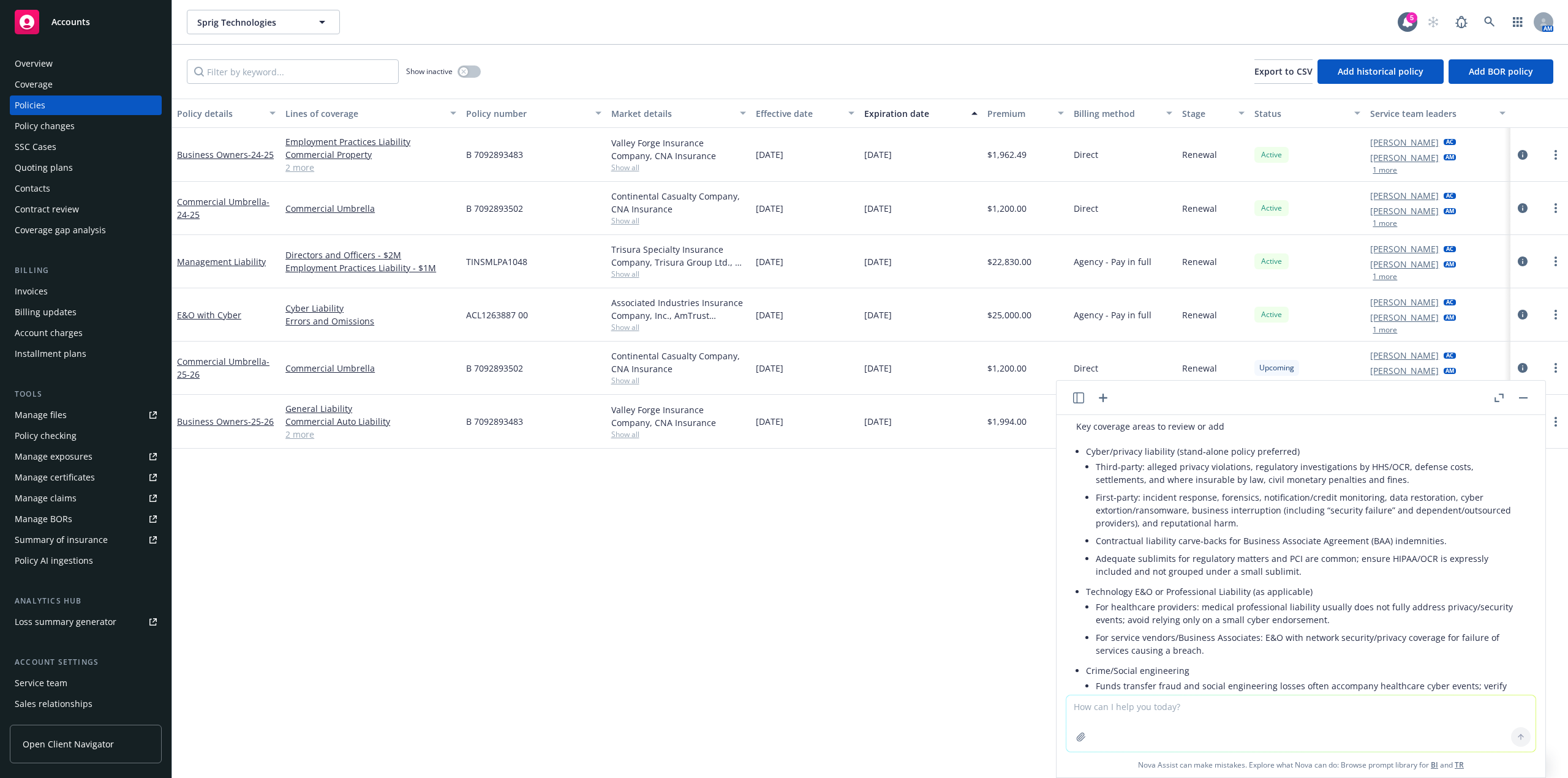
drag, startPoint x: 1525, startPoint y: 392, endPoint x: 1536, endPoint y: 394, distance: 11.2
click at [1526, 392] on button "button" at bounding box center [1524, 398] width 15 height 15
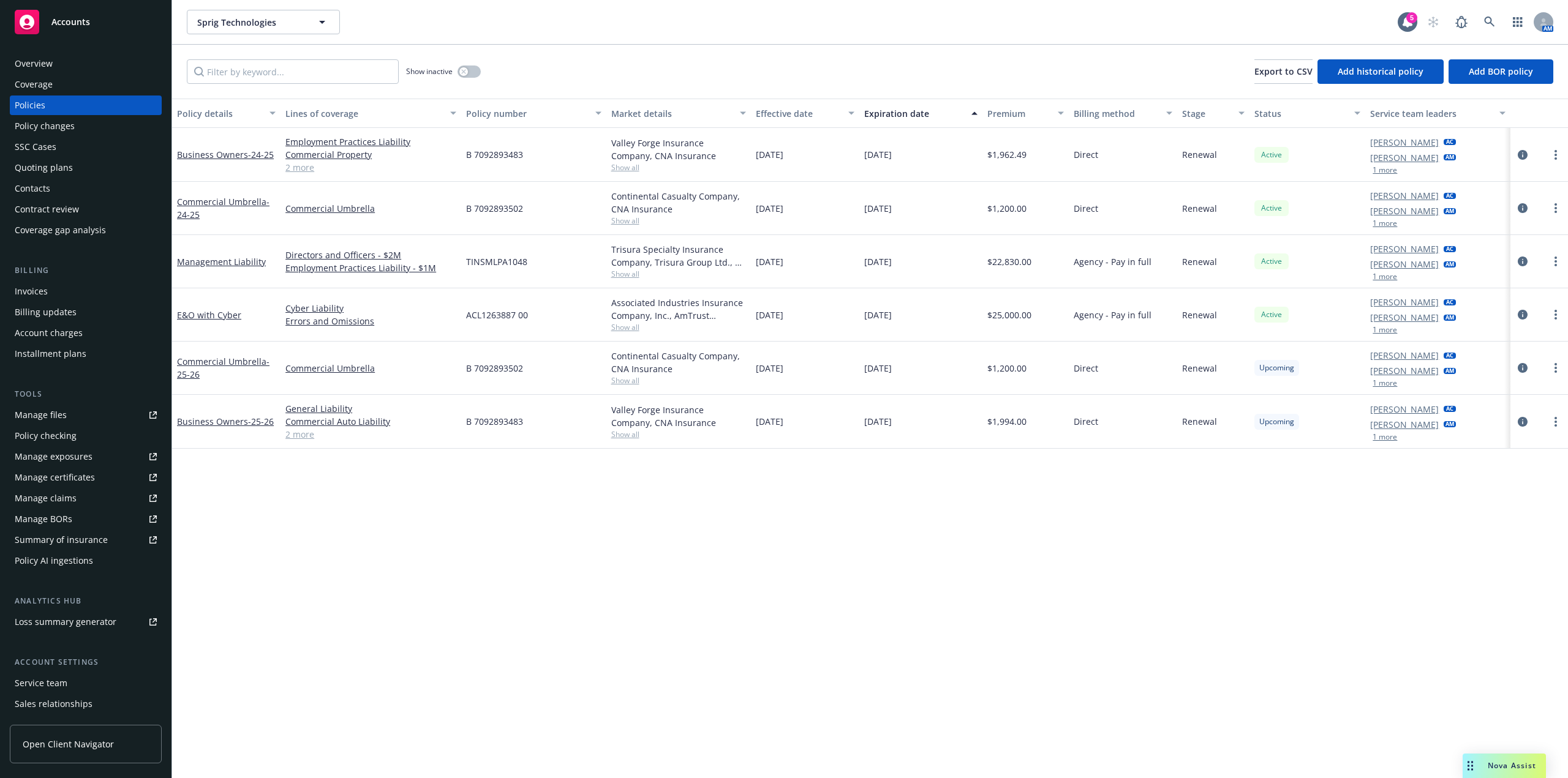
drag, startPoint x: 1312, startPoint y: 528, endPoint x: 1304, endPoint y: 532, distance: 8.9
click at [1310, 531] on div "Policy details Lines of coverage Policy number Market details Effective date Ex…" at bounding box center [870, 438] width 1396 height 680
click at [1486, 22] on icon at bounding box center [1490, 22] width 11 height 11
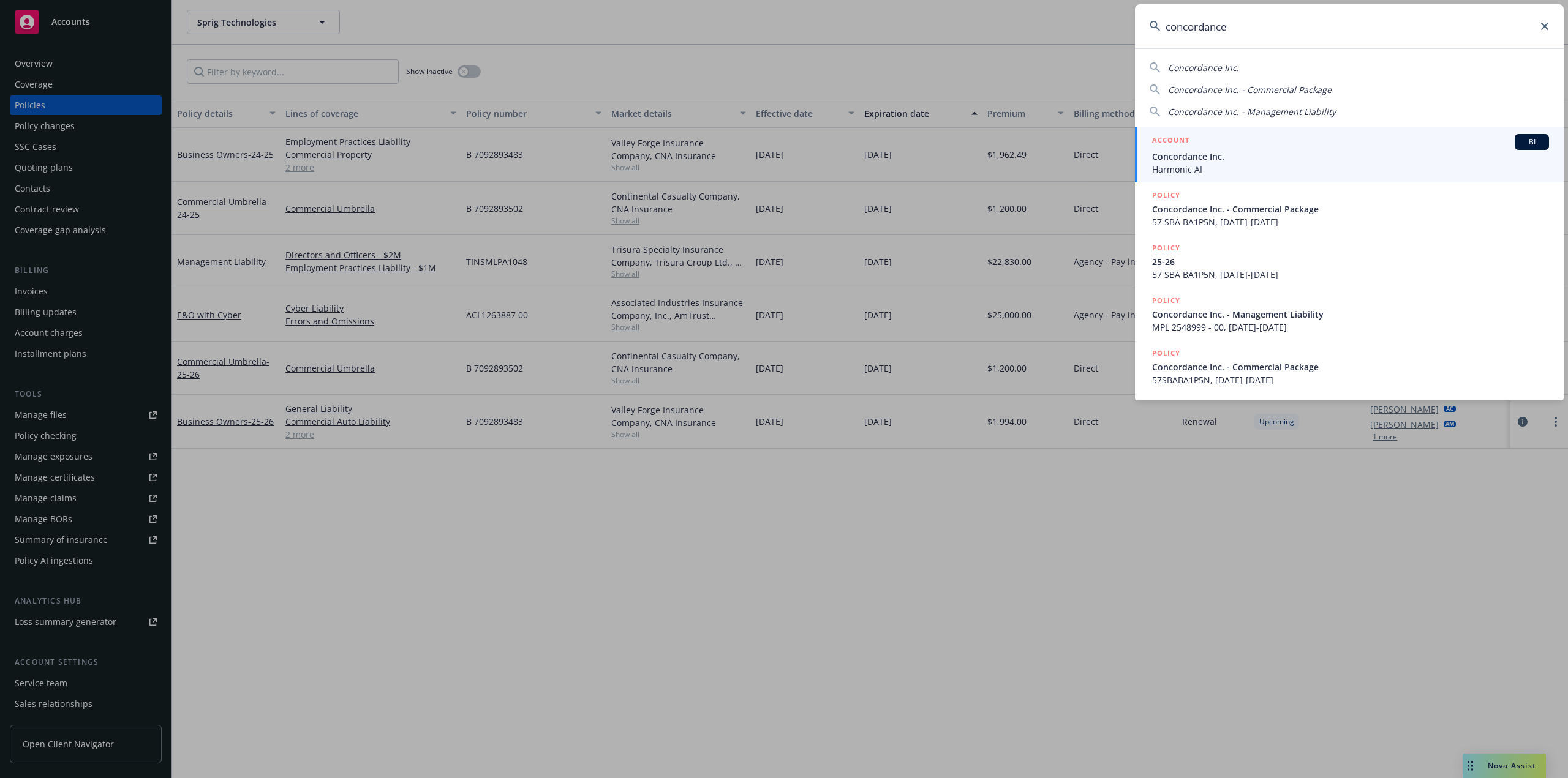
type input "concordance"
click at [1409, 151] on span "Concordance Inc." at bounding box center [1351, 156] width 397 height 13
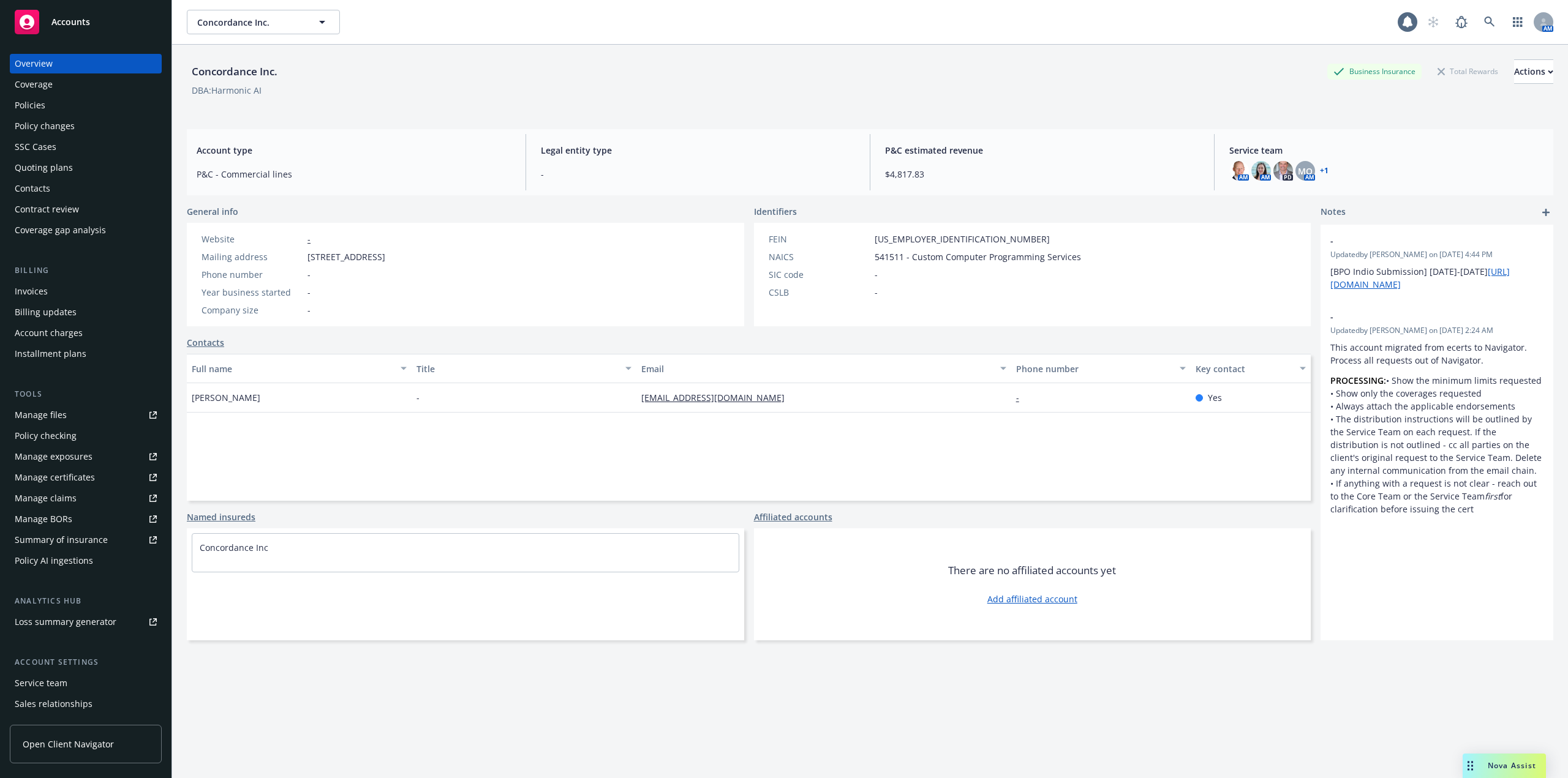
click at [150, 131] on link "Policy changes" at bounding box center [86, 126] width 152 height 20
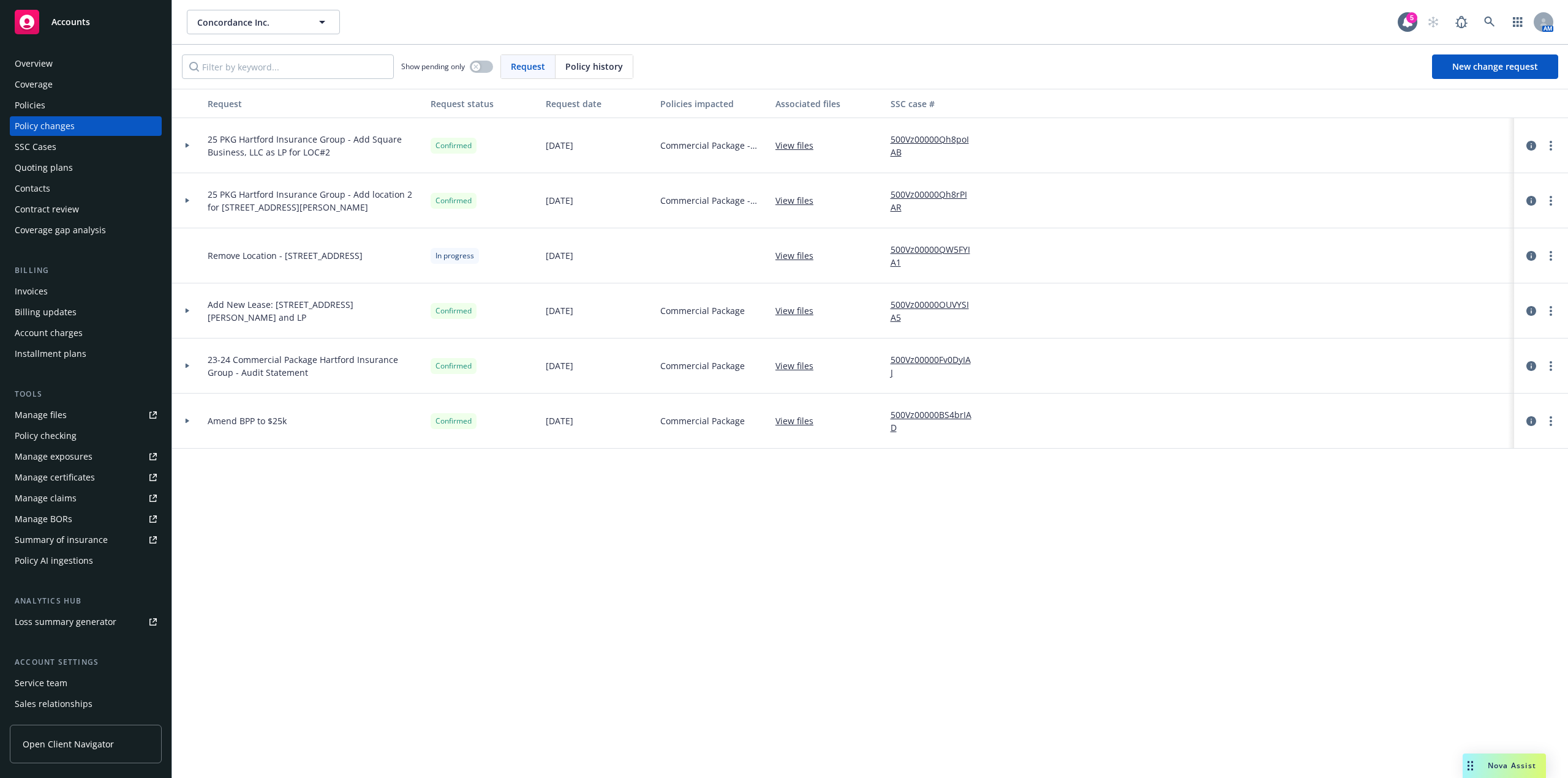
click at [190, 192] on div at bounding box center [187, 201] width 31 height 55
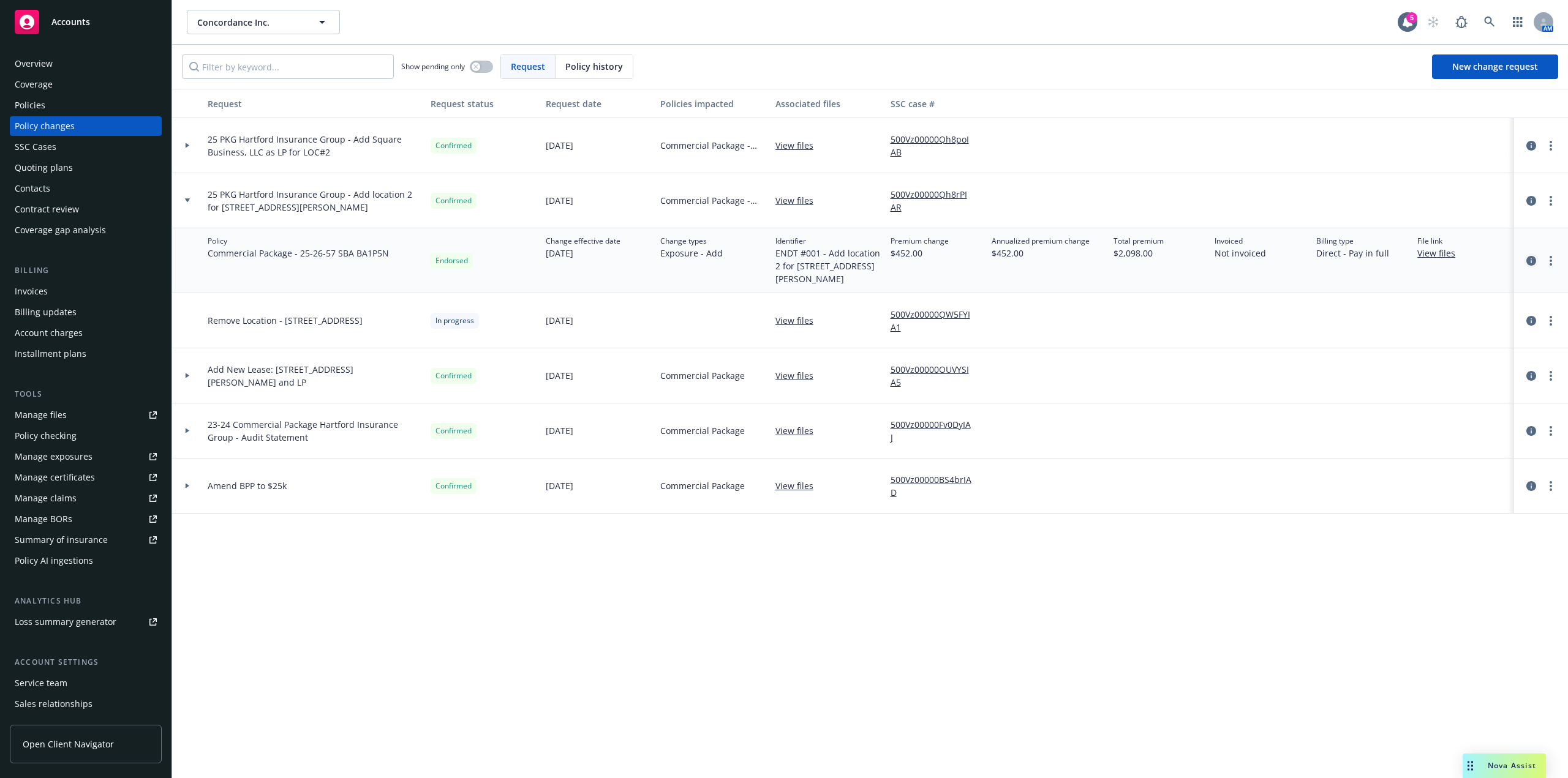
click at [1527, 254] on link "circleInformation" at bounding box center [1532, 261] width 15 height 15
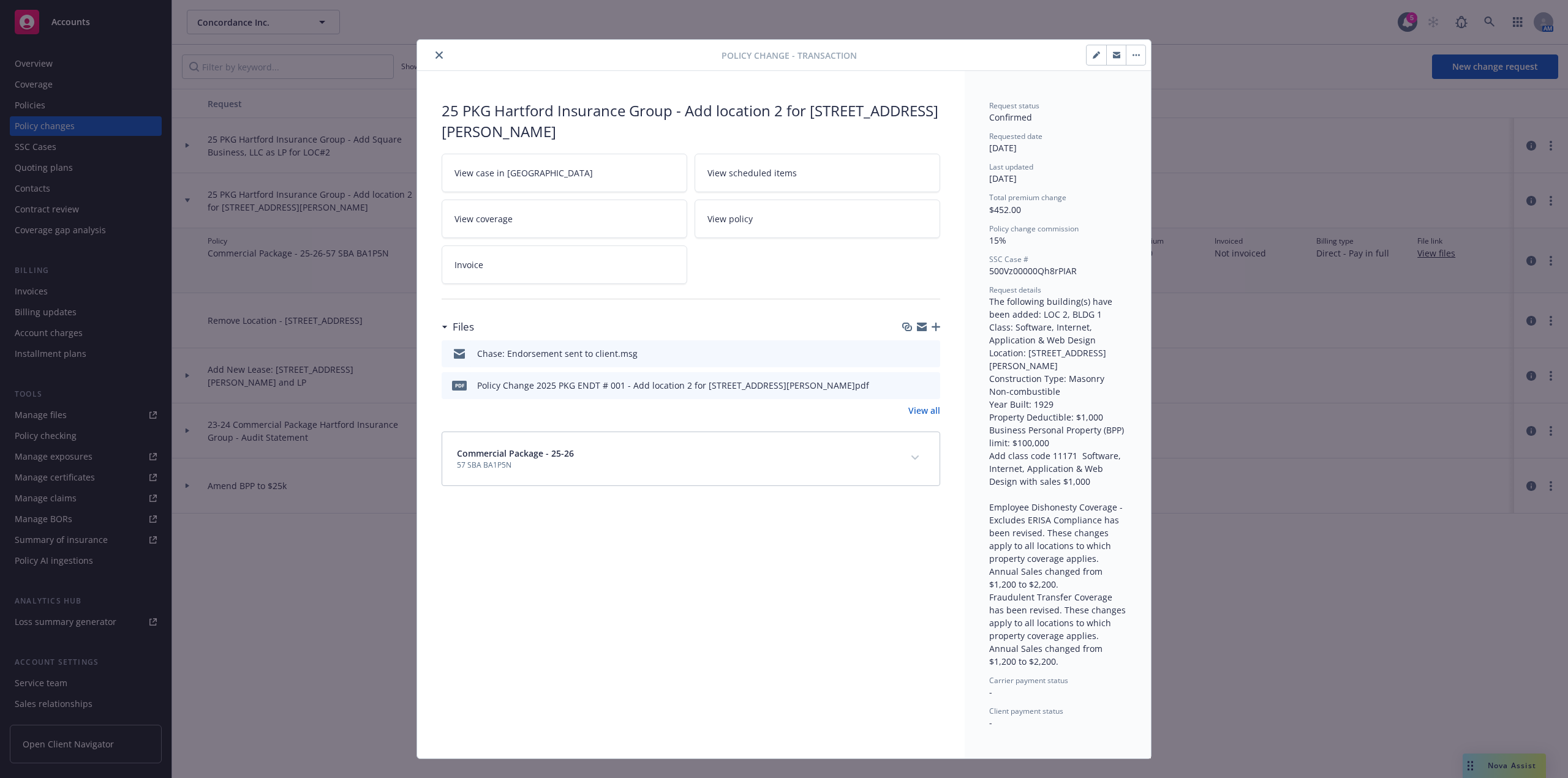
click at [924, 384] on icon "preview file" at bounding box center [929, 384] width 11 height 8
click at [905, 382] on icon "download file" at bounding box center [908, 384] width 10 height 10
click at [436, 53] on icon "close" at bounding box center [440, 55] width 8 height 8
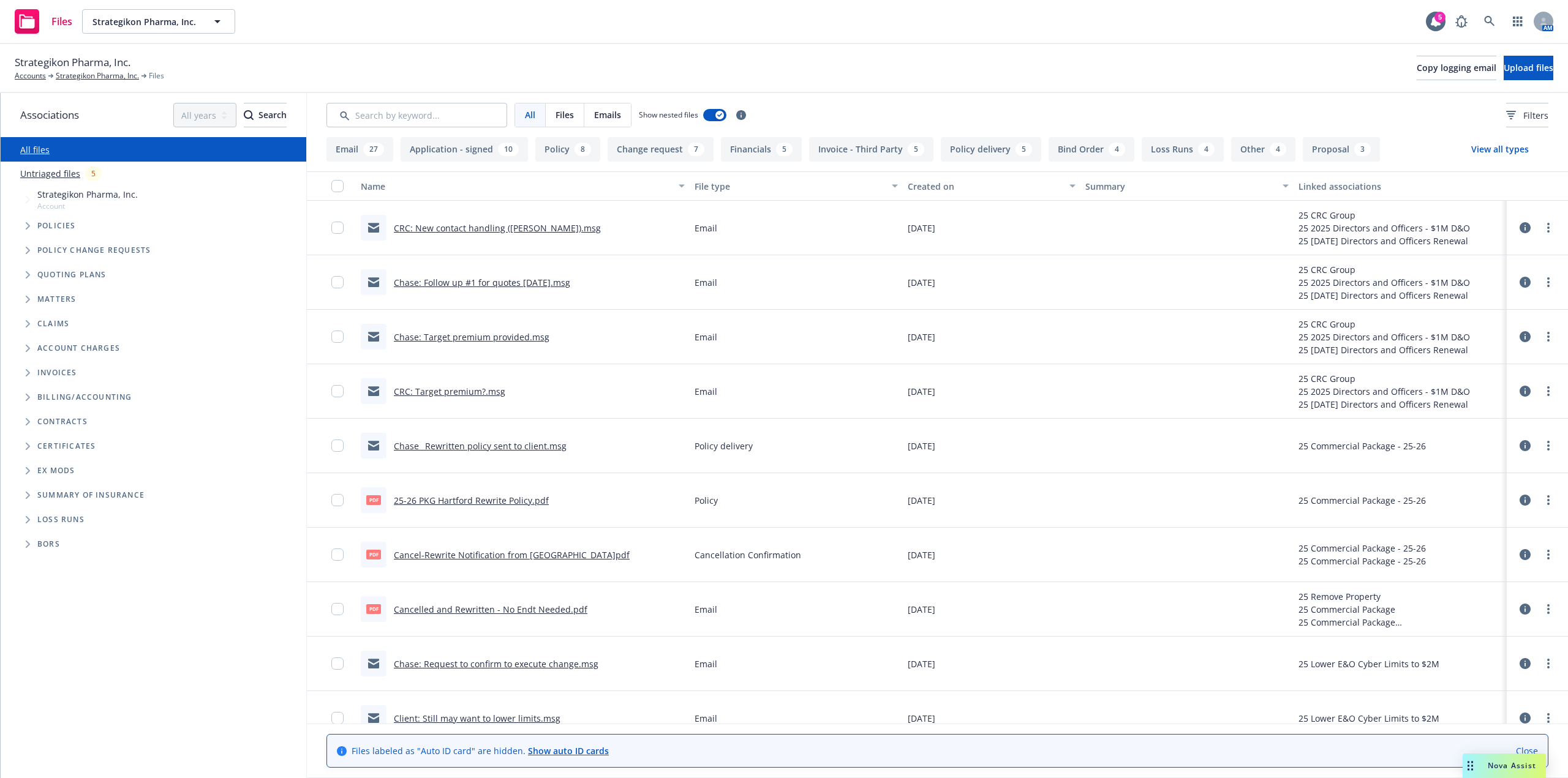
click at [27, 231] on span "Tree Example" at bounding box center [28, 226] width 20 height 20
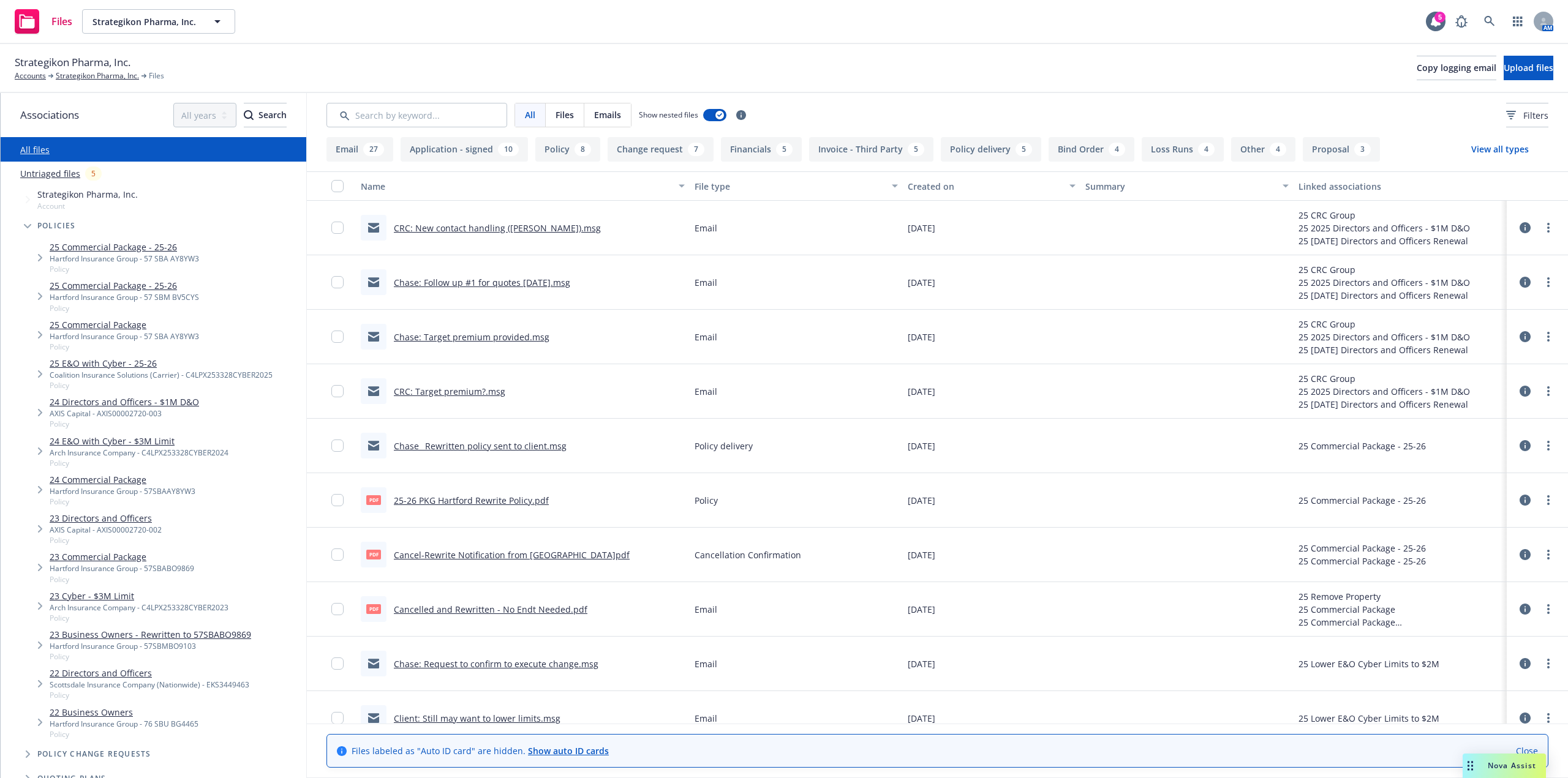
click at [29, 232] on span "Tree Example" at bounding box center [28, 226] width 20 height 20
